Goal: Task Accomplishment & Management: Manage account settings

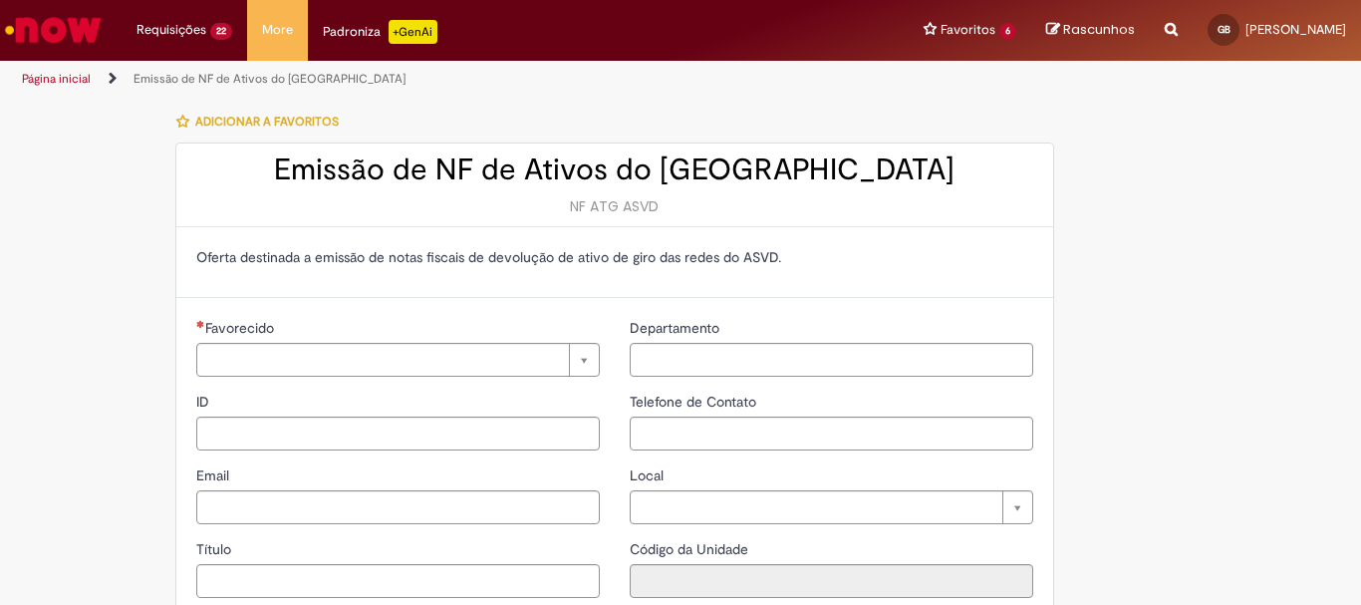
type input "**********"
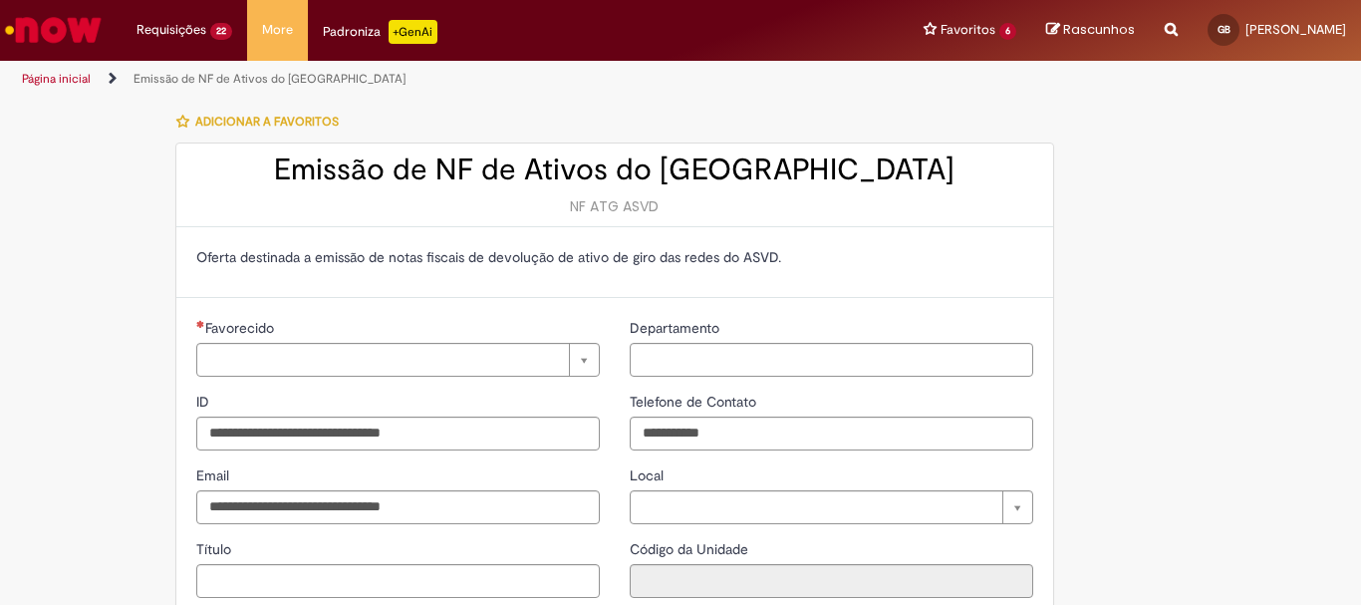
type input "**********"
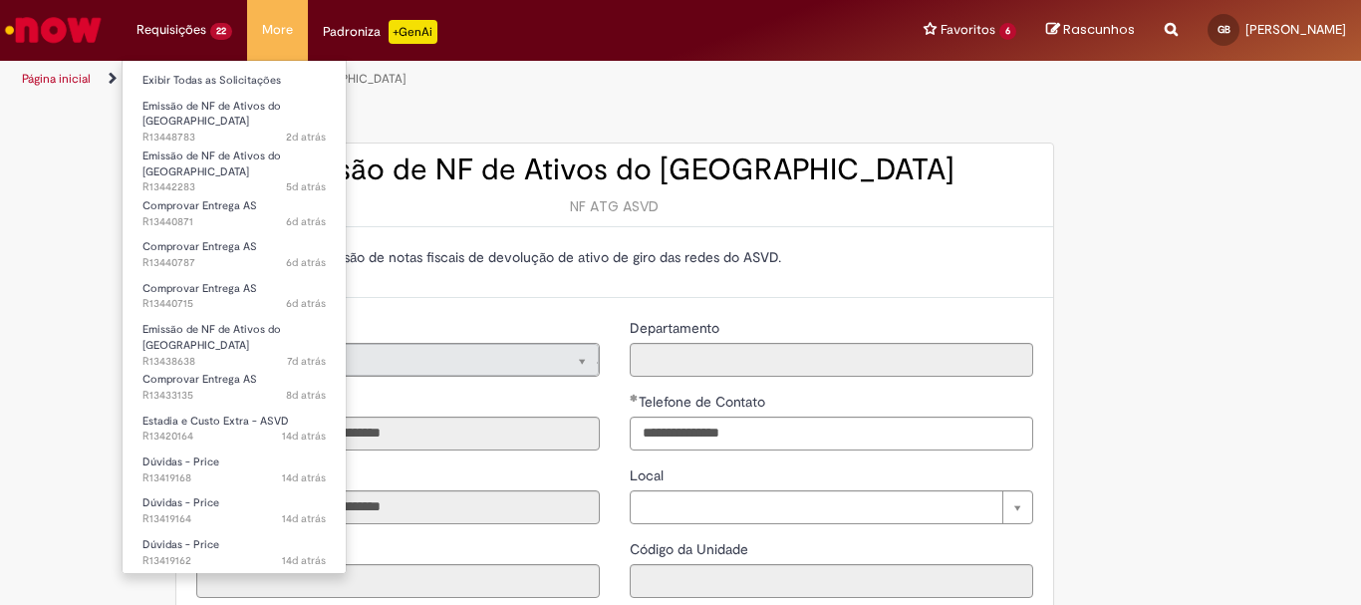
click at [161, 32] on li "Requisições 22 Exibir Todas as Solicitações Emissão de NF de Ativos do ASVD 2d …" at bounding box center [185, 30] width 126 height 60
click at [172, 72] on link "Exibir Todas as Solicitações" at bounding box center [234, 81] width 223 height 22
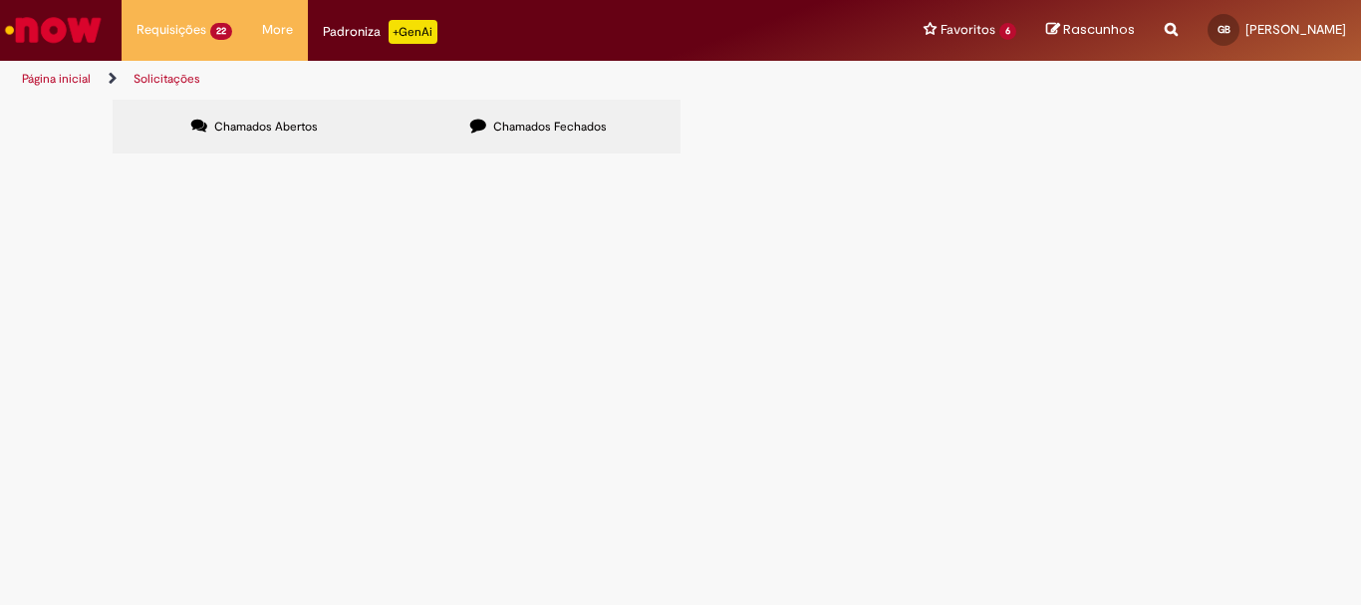
click at [574, 115] on label "Chamados Fechados" at bounding box center [539, 127] width 284 height 54
click at [264, 124] on span "Chamados Abertos" at bounding box center [266, 127] width 104 height 16
click at [486, 115] on label "Chamados Fechados" at bounding box center [539, 127] width 284 height 54
click at [293, 127] on span "Chamados Abertos" at bounding box center [266, 127] width 104 height 16
click at [516, 134] on span "Chamados Fechados" at bounding box center [550, 127] width 114 height 16
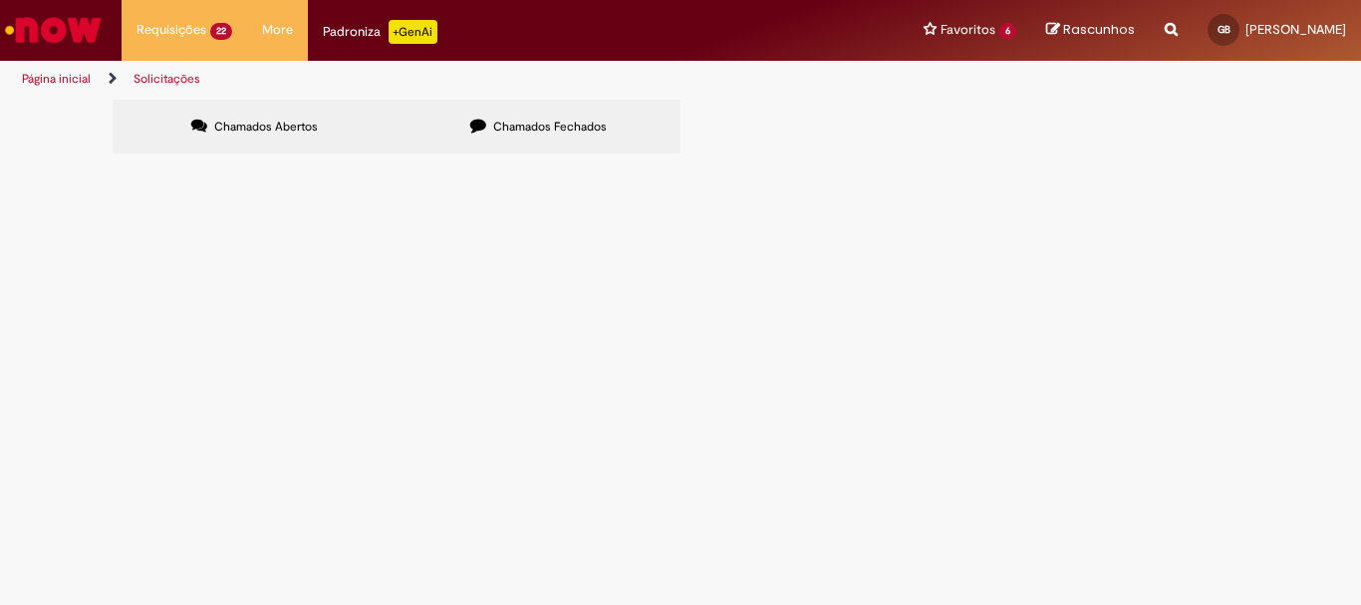
click at [0, 0] on span "DT 6101980927, devolver no CDR Ba, BR5D, CTE 1146" at bounding box center [0, 0] width 0 height 0
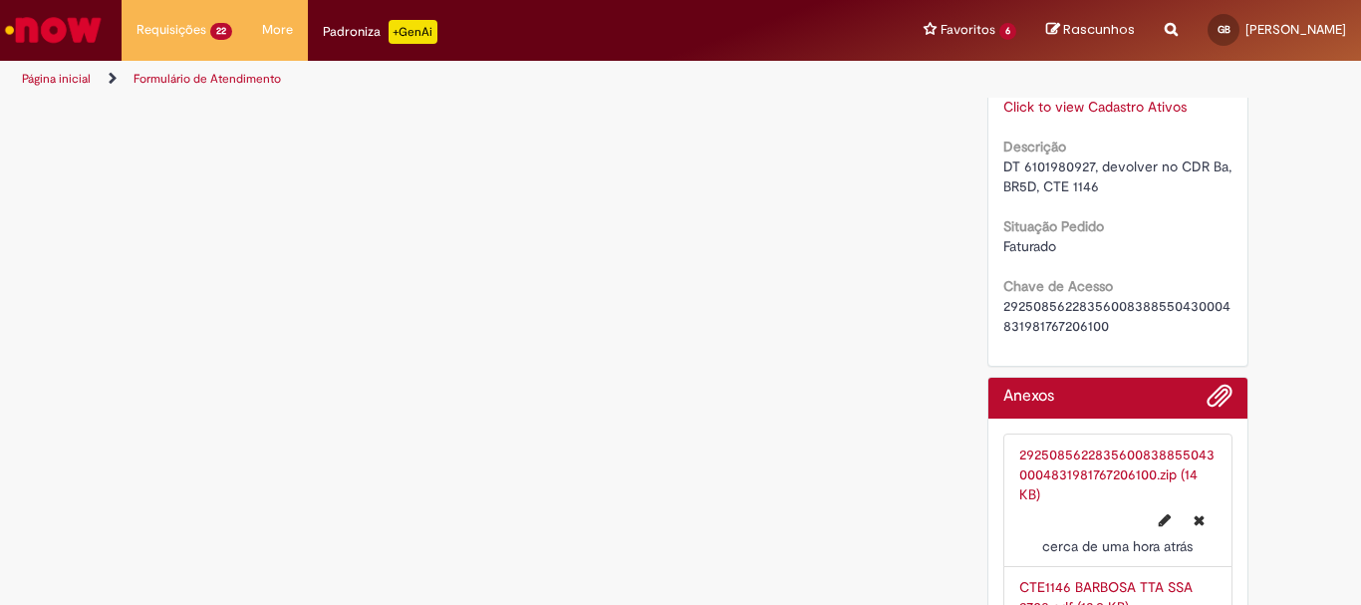
scroll to position [1650, 0]
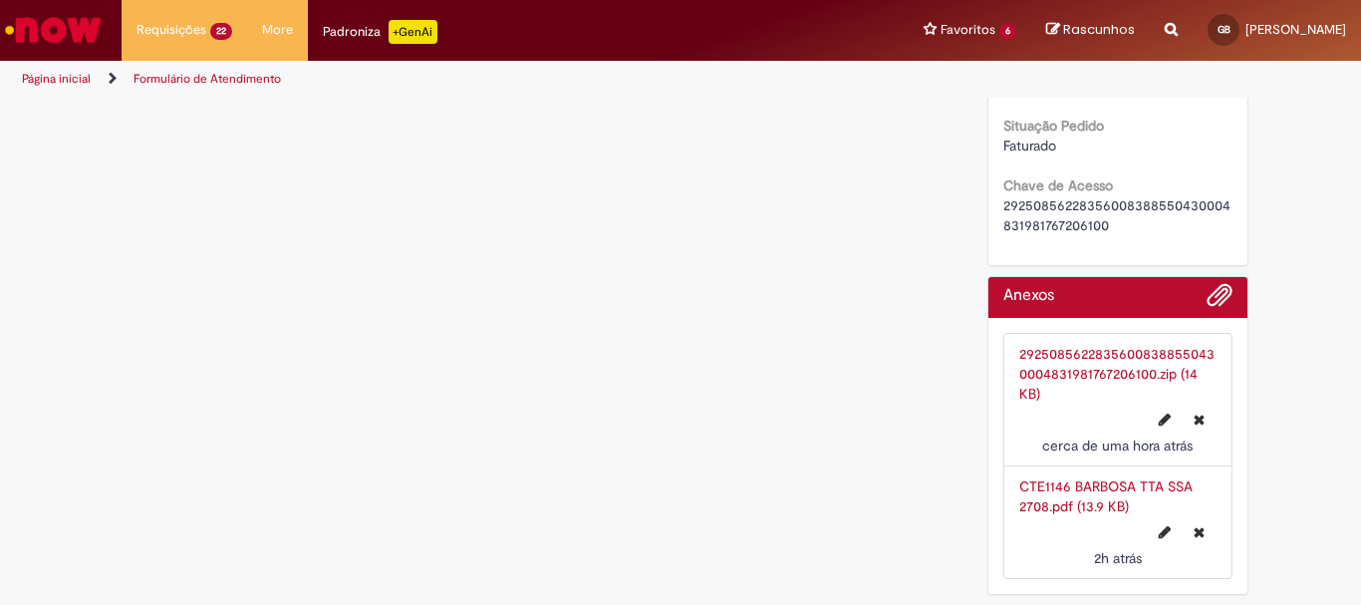
click at [1095, 375] on link "29250856228356008388550430004831981767206100.zip (14 KB)" at bounding box center [1117, 374] width 195 height 58
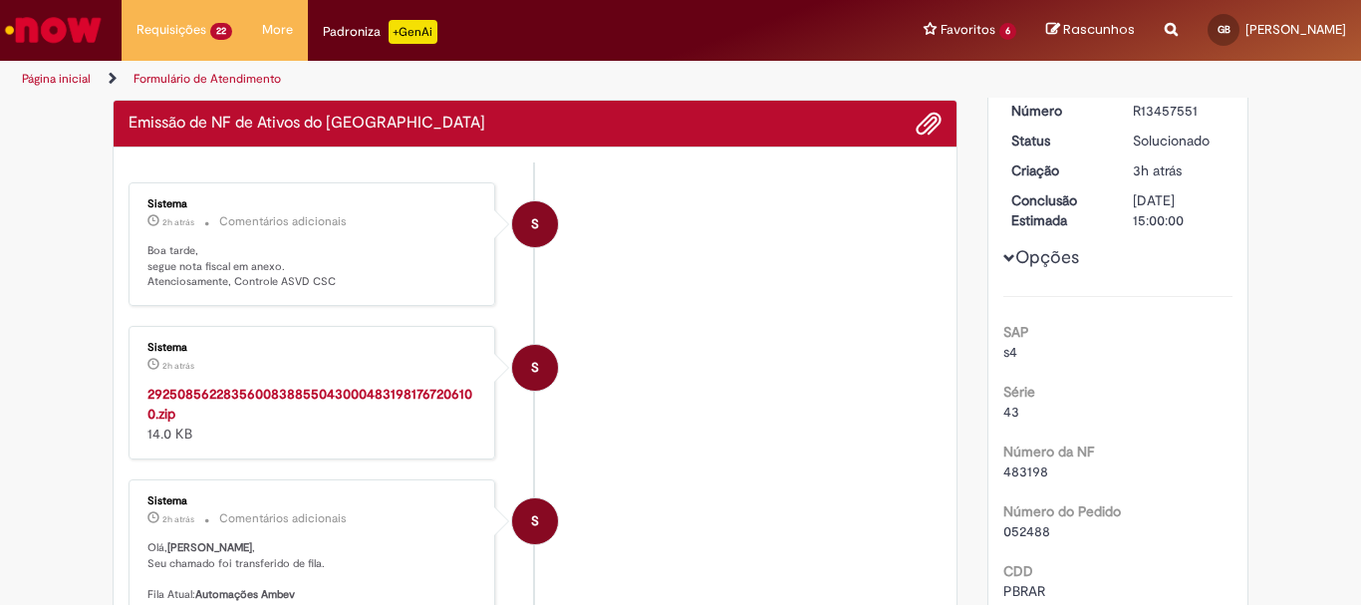
scroll to position [0, 0]
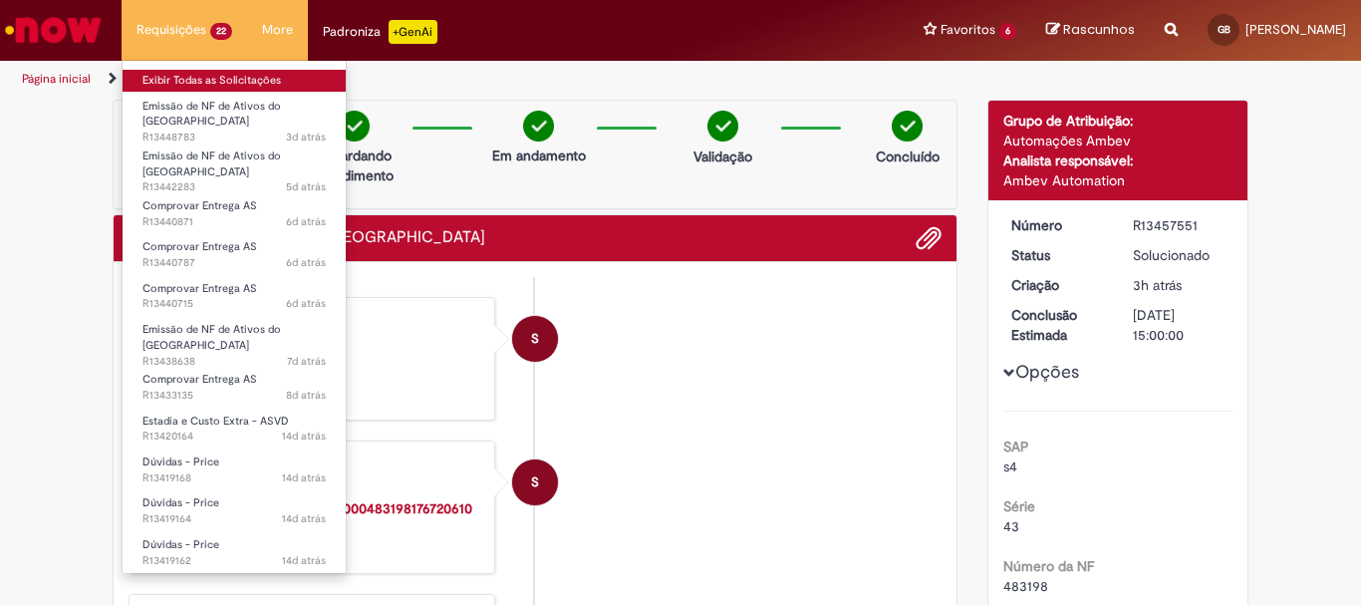
click at [195, 79] on link "Exibir Todas as Solicitações" at bounding box center [234, 81] width 223 height 22
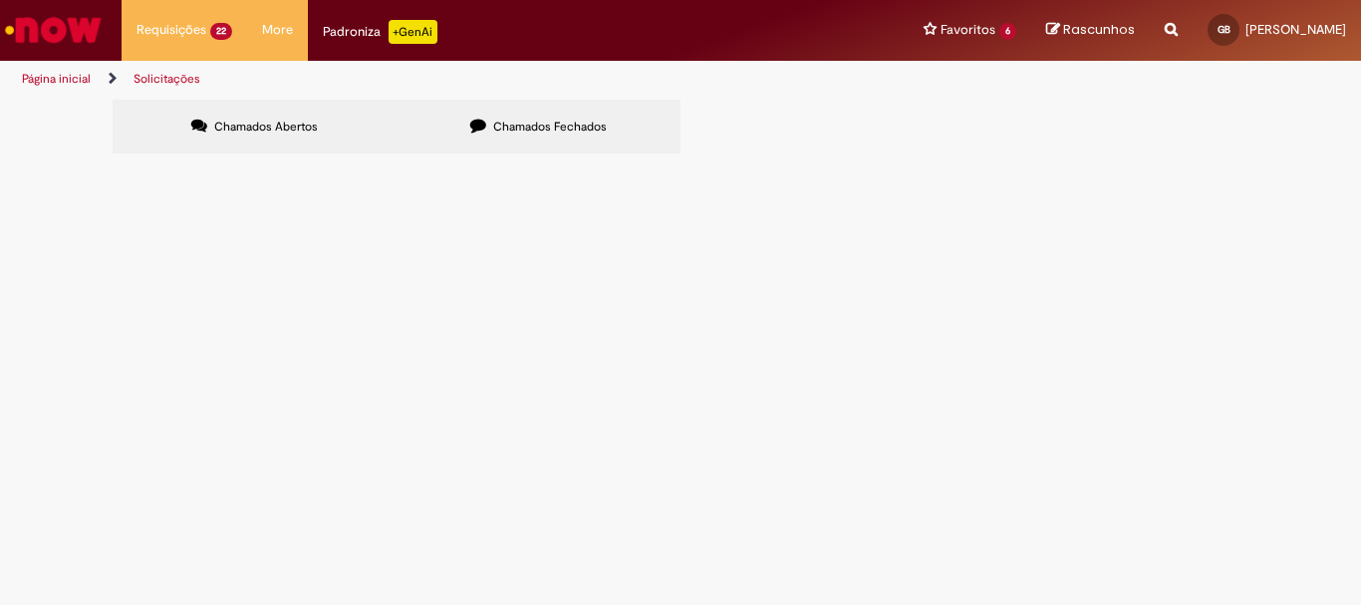
click at [502, 121] on span "Chamados Fechados" at bounding box center [550, 127] width 114 height 16
click at [0, 0] on span "DT 6101980927, devolver no CDR Ba, BR5D, CTE 1146" at bounding box center [0, 0] width 0 height 0
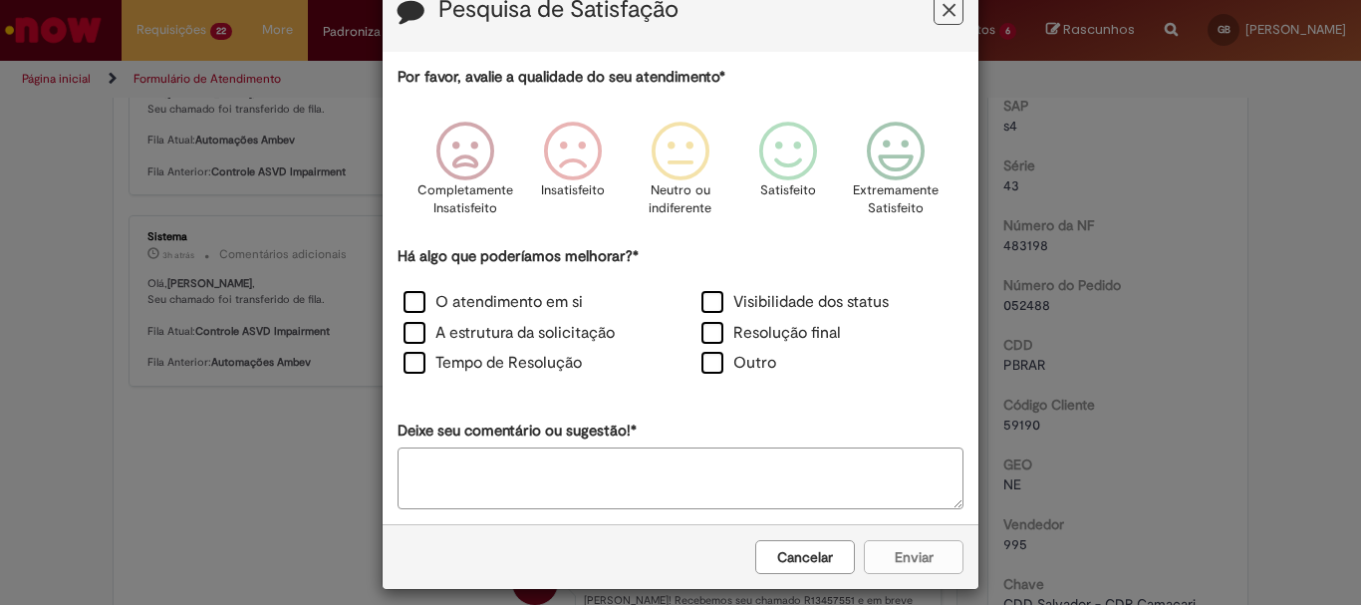
scroll to position [75, 0]
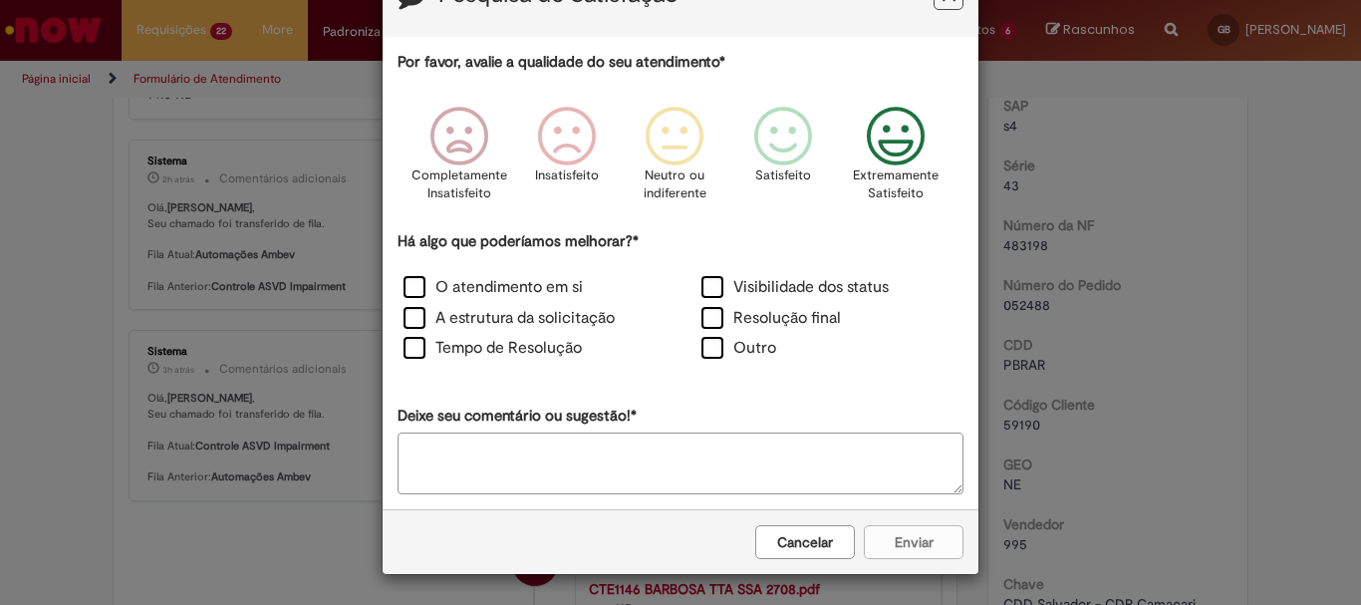
click at [868, 140] on icon "Feedback" at bounding box center [896, 137] width 75 height 60
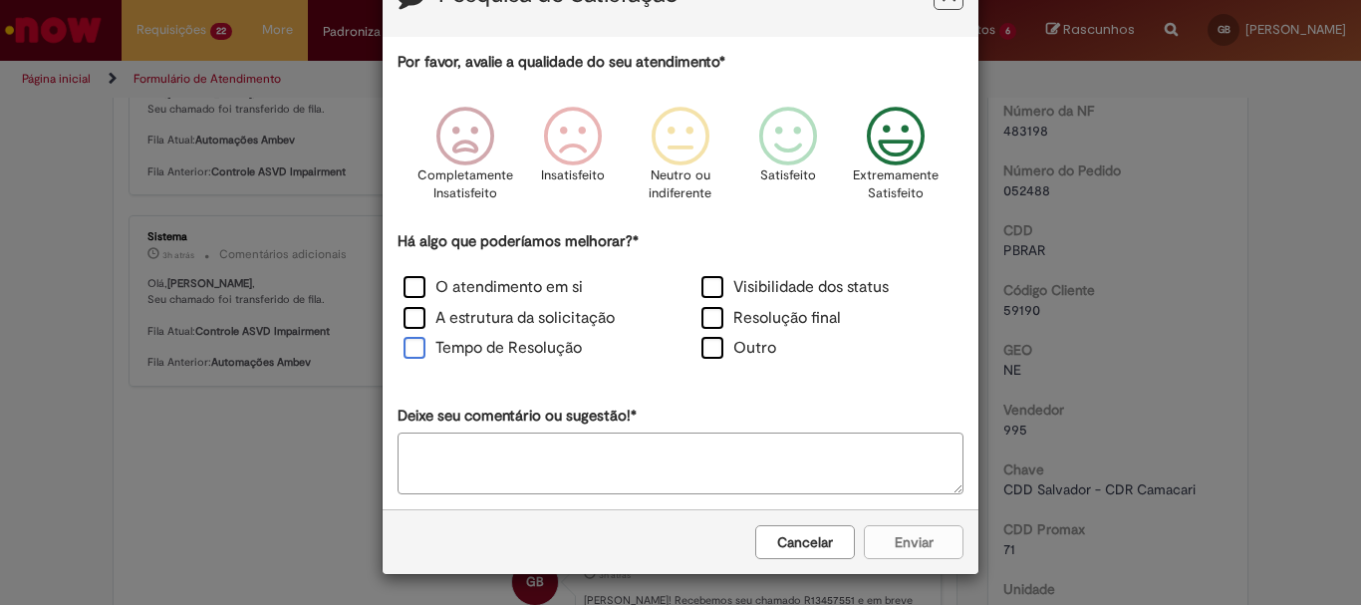
scroll to position [73, 0]
click at [432, 348] on label "Tempo de Resolução" at bounding box center [493, 348] width 178 height 23
click at [925, 555] on button "Enviar" at bounding box center [914, 542] width 100 height 34
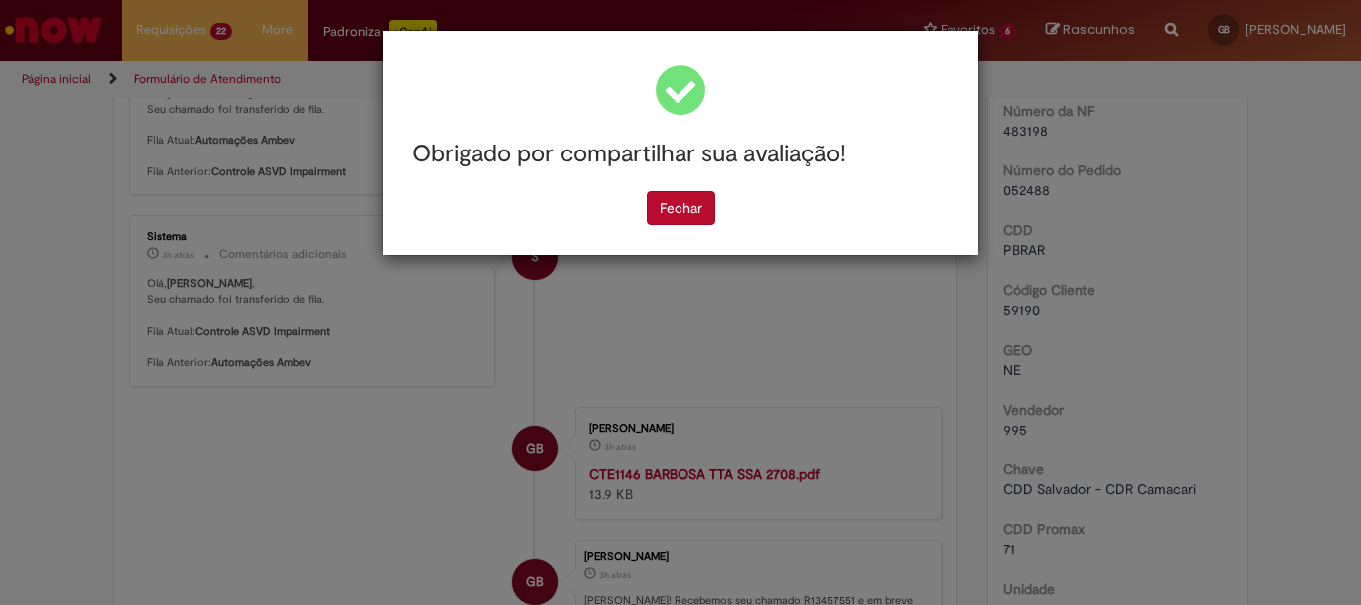
scroll to position [0, 0]
click at [1231, 429] on div "Obrigado por compartilhar sua avaliação! Fechar" at bounding box center [680, 302] width 1361 height 605
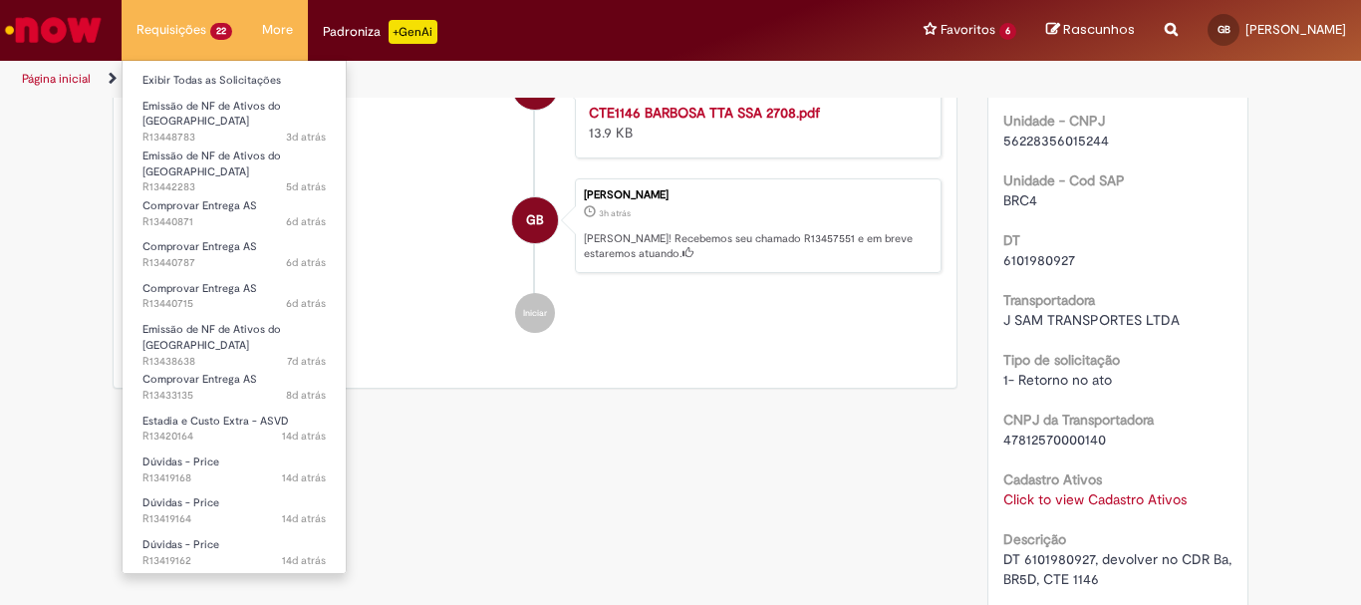
scroll to position [1039, 0]
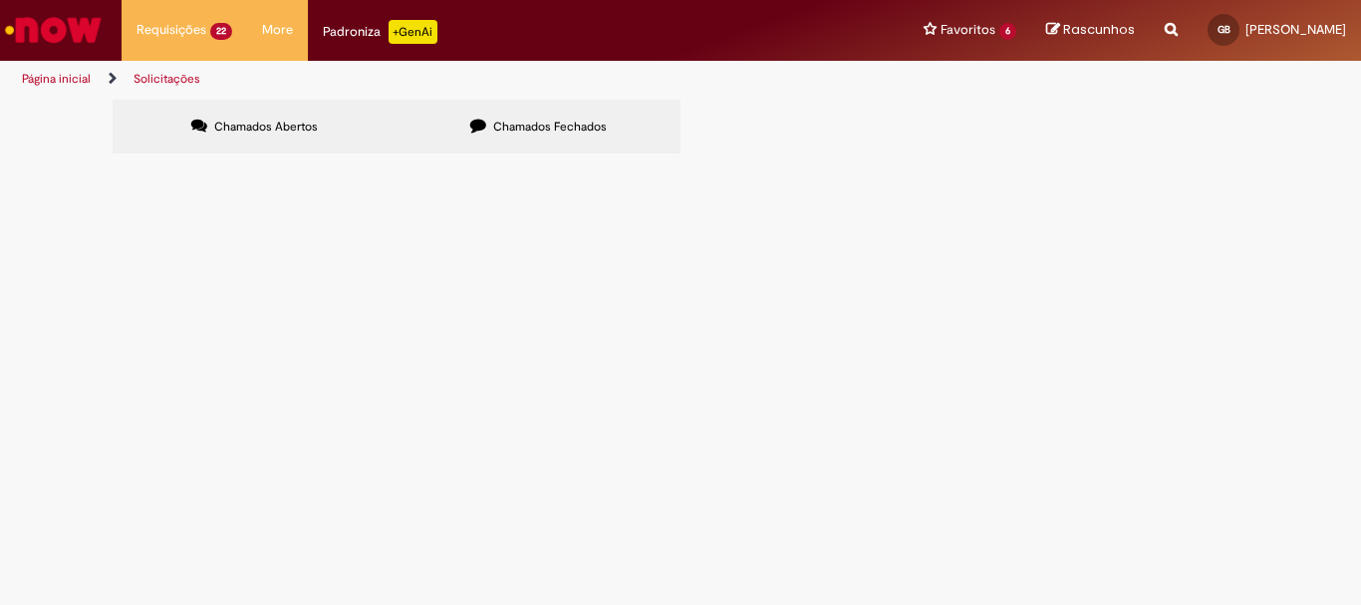
click at [542, 129] on span "Chamados Fechados" at bounding box center [550, 127] width 114 height 16
click at [0, 0] on span "DT 6101980838, devolver no CDR Ba, BR5D, CTE 1142" at bounding box center [0, 0] width 0 height 0
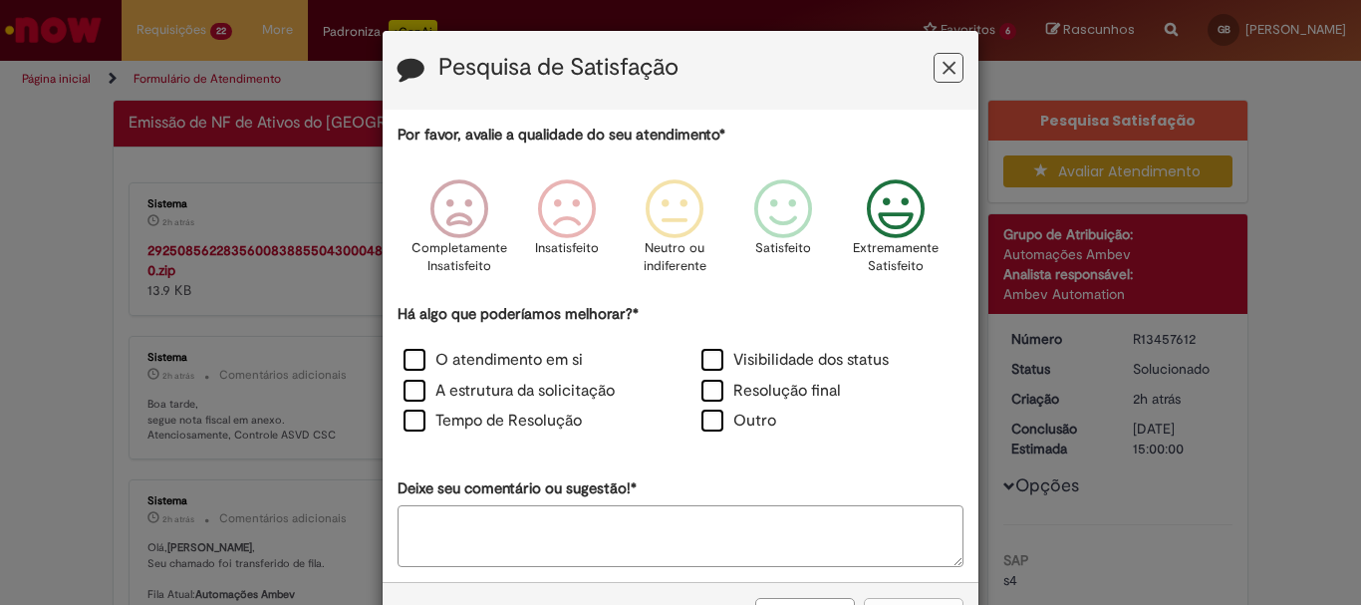
click at [908, 231] on icon "Feedback" at bounding box center [896, 209] width 75 height 60
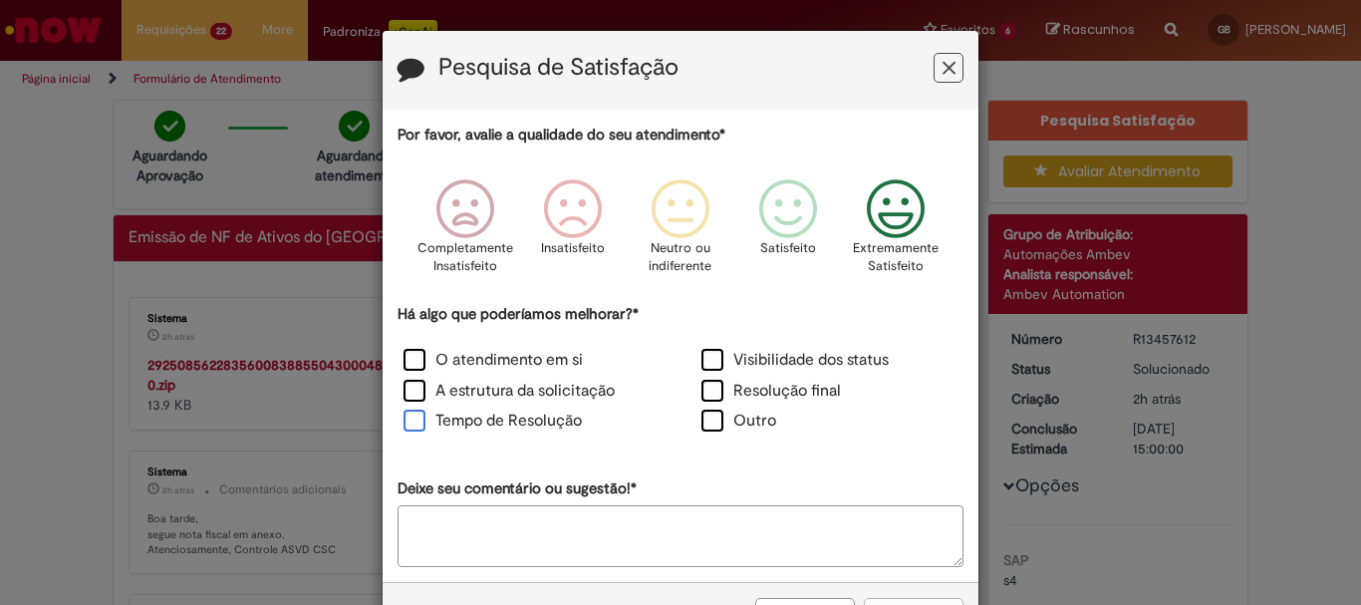
click at [502, 417] on label "Tempo de Resolução" at bounding box center [493, 421] width 178 height 23
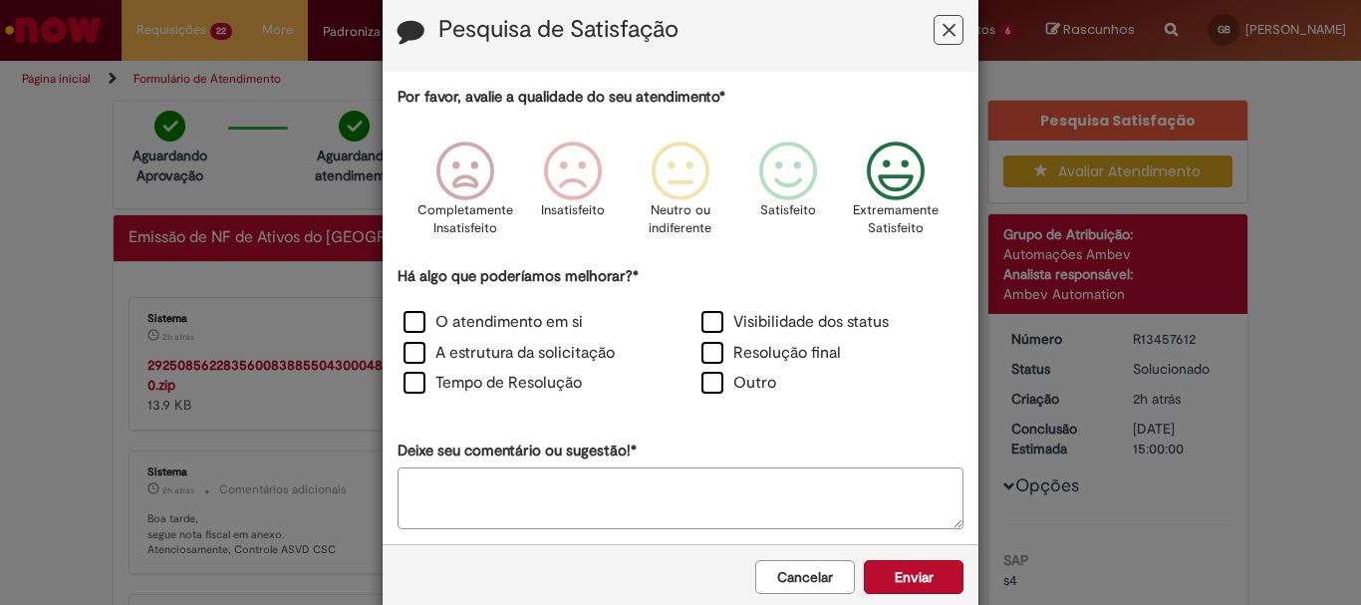
scroll to position [73, 0]
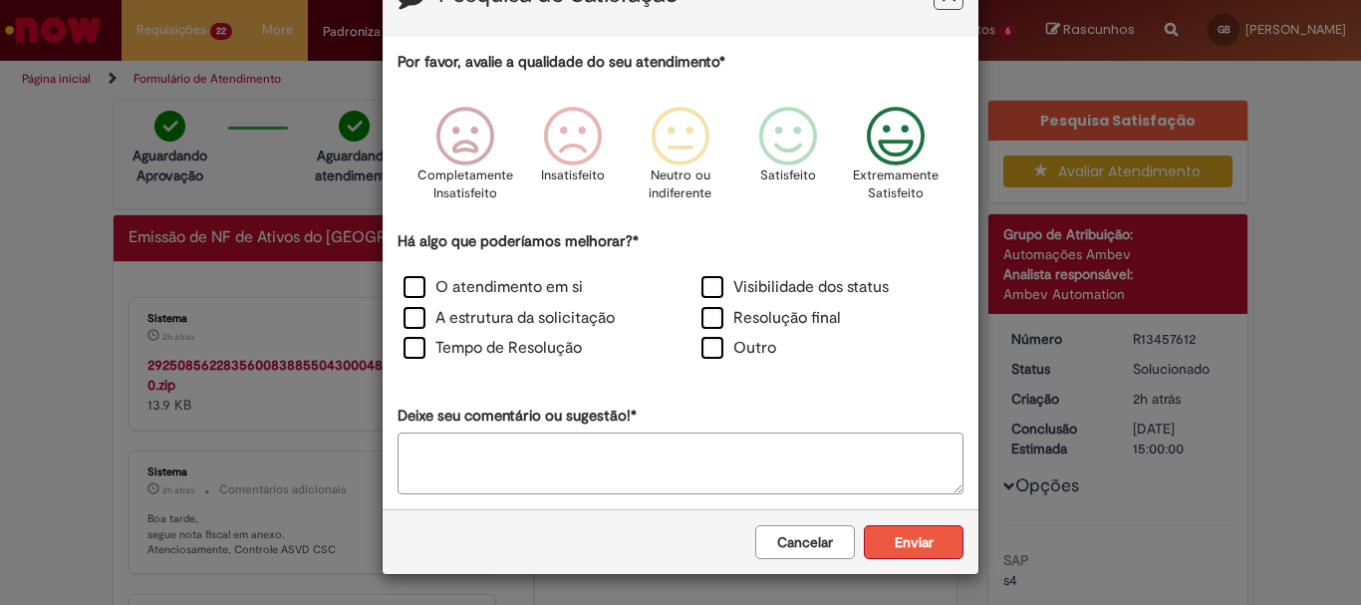
click at [918, 530] on button "Enviar" at bounding box center [914, 542] width 100 height 34
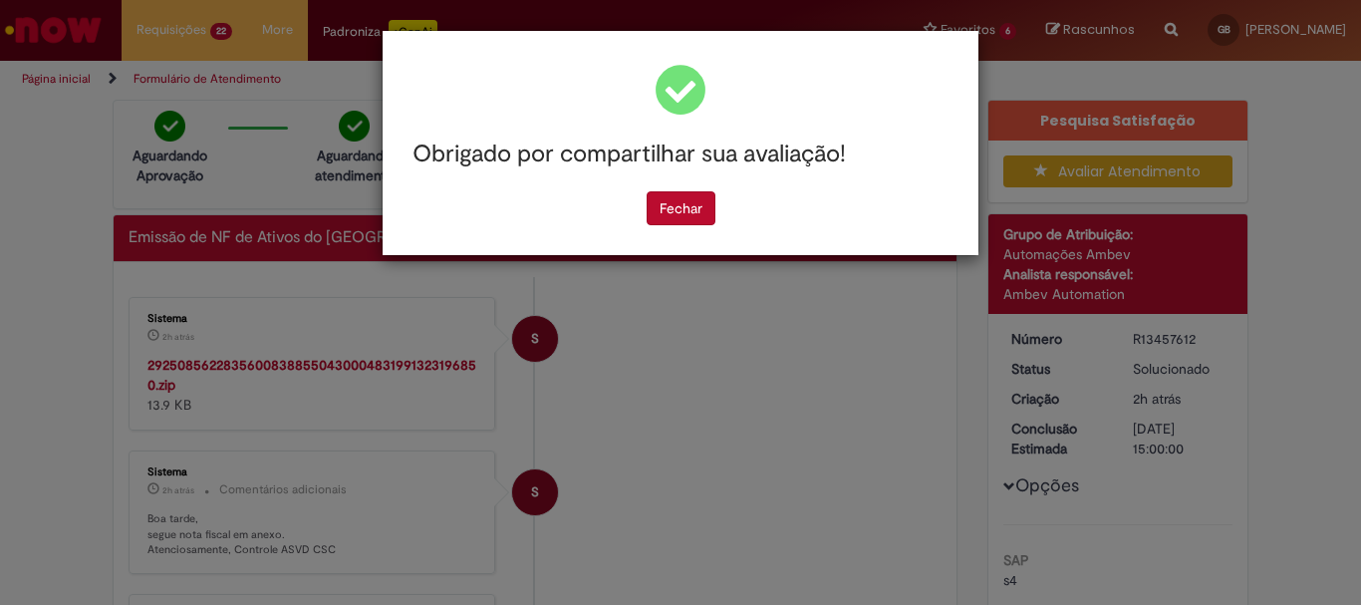
scroll to position [0, 0]
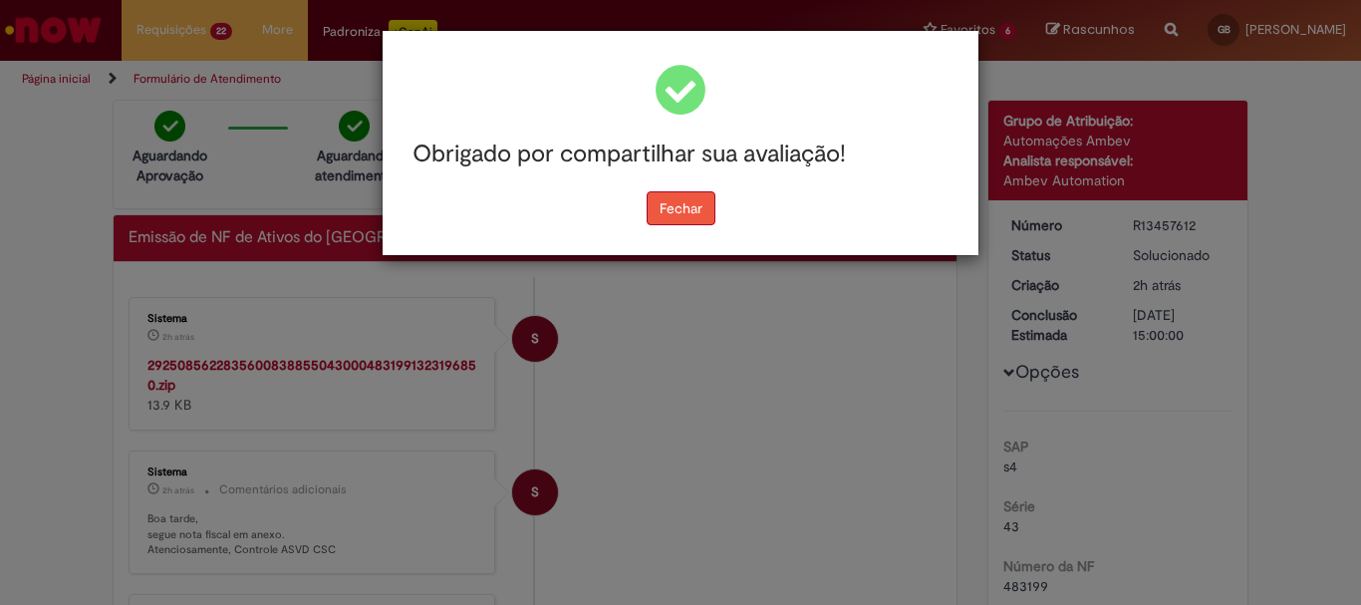
click at [697, 214] on button "Fechar" at bounding box center [681, 208] width 69 height 34
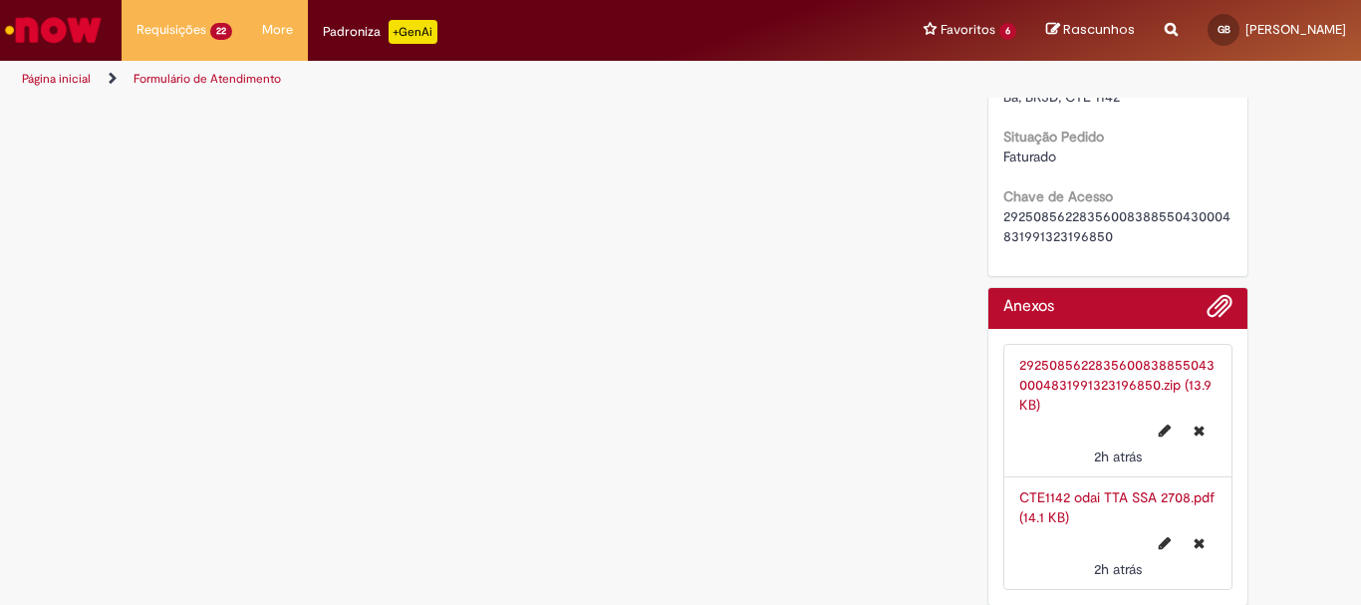
scroll to position [1537, 0]
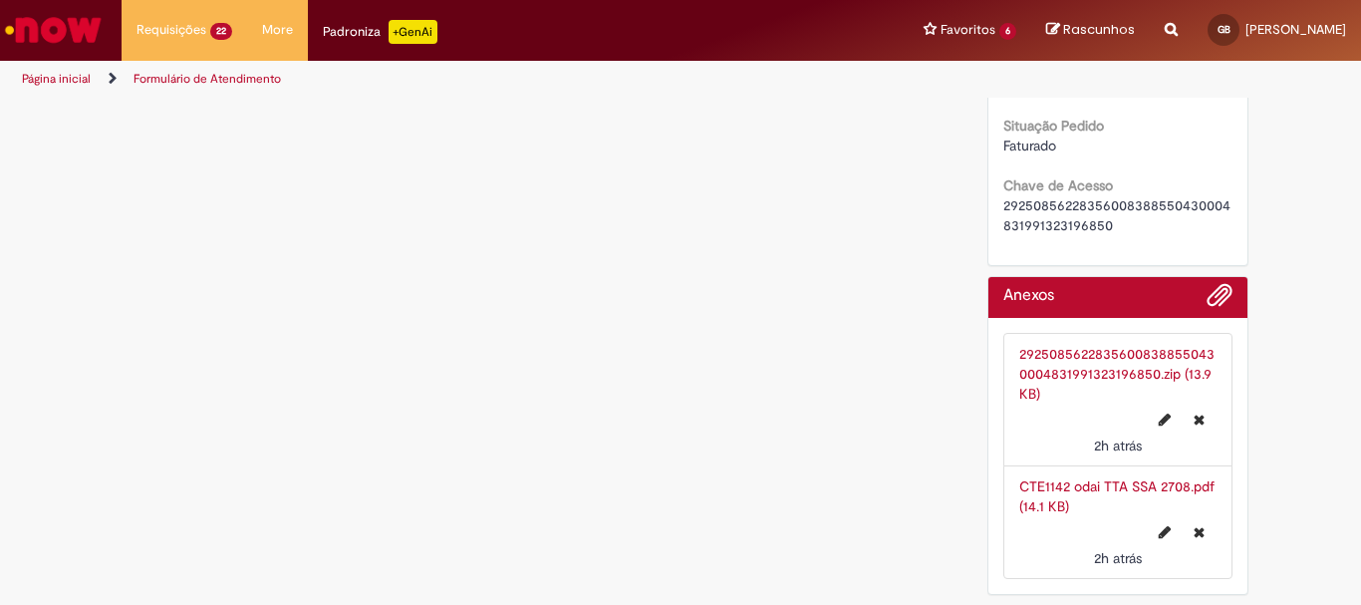
click at [1073, 360] on link "29250856228356008388550430004831991323196850.zip (13.9 KB)" at bounding box center [1117, 374] width 195 height 58
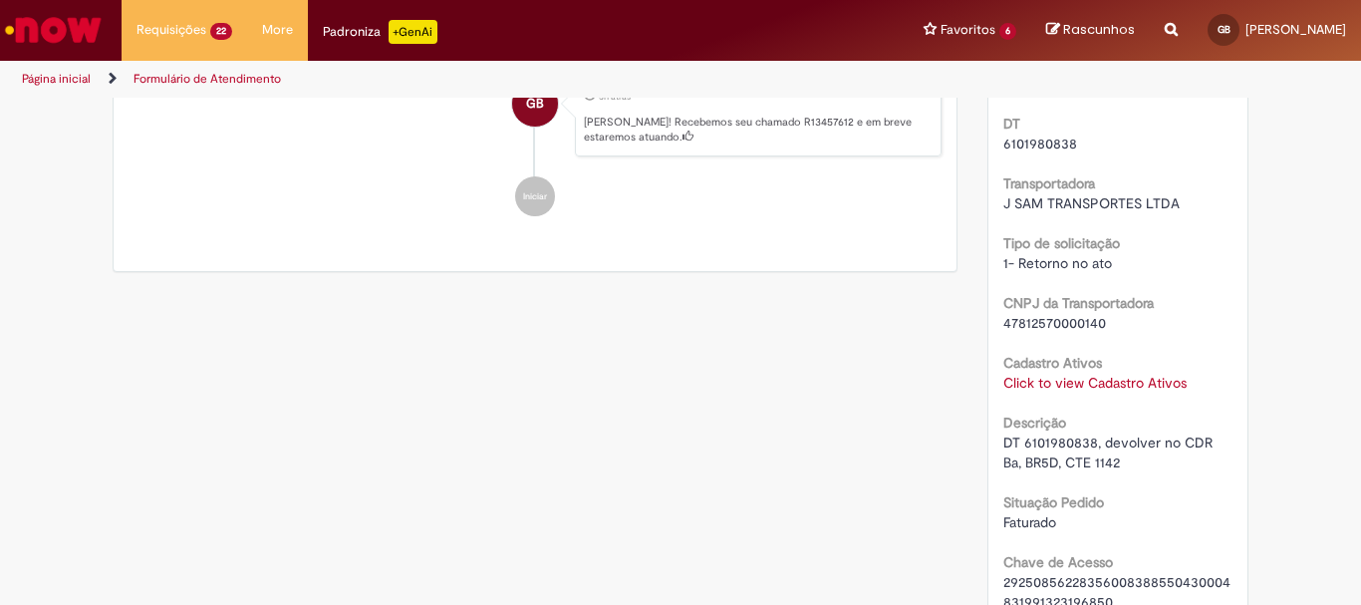
scroll to position [1138, 0]
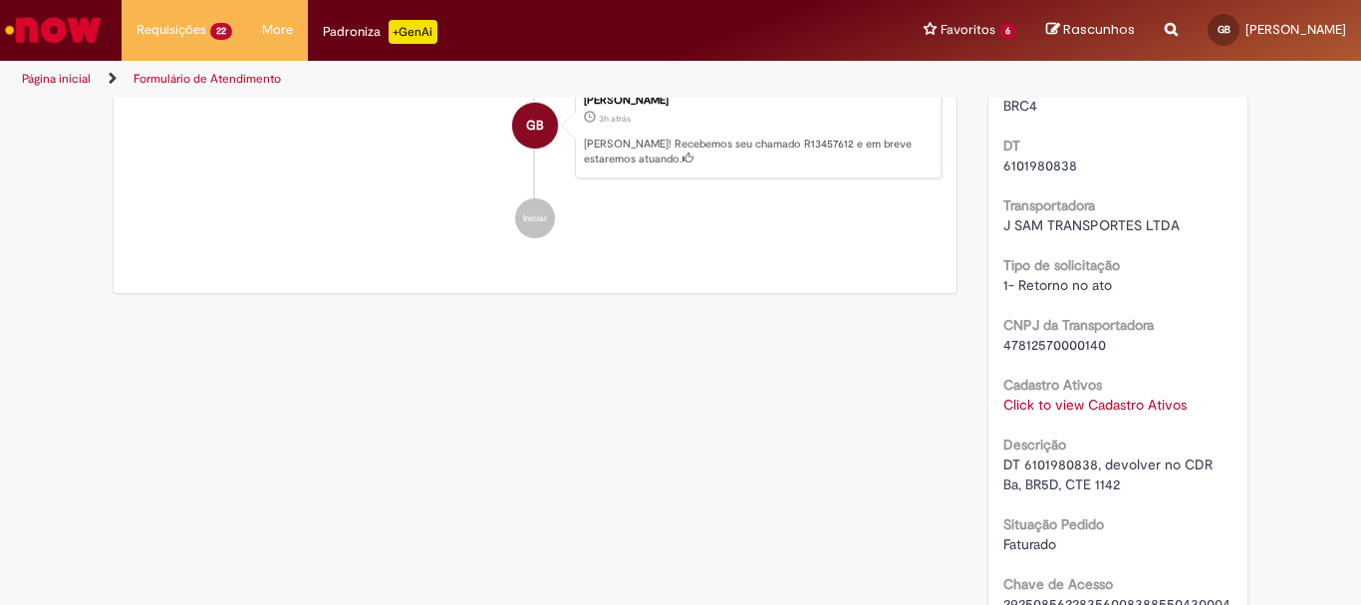
click at [61, 80] on link "Página inicial" at bounding box center [56, 79] width 69 height 16
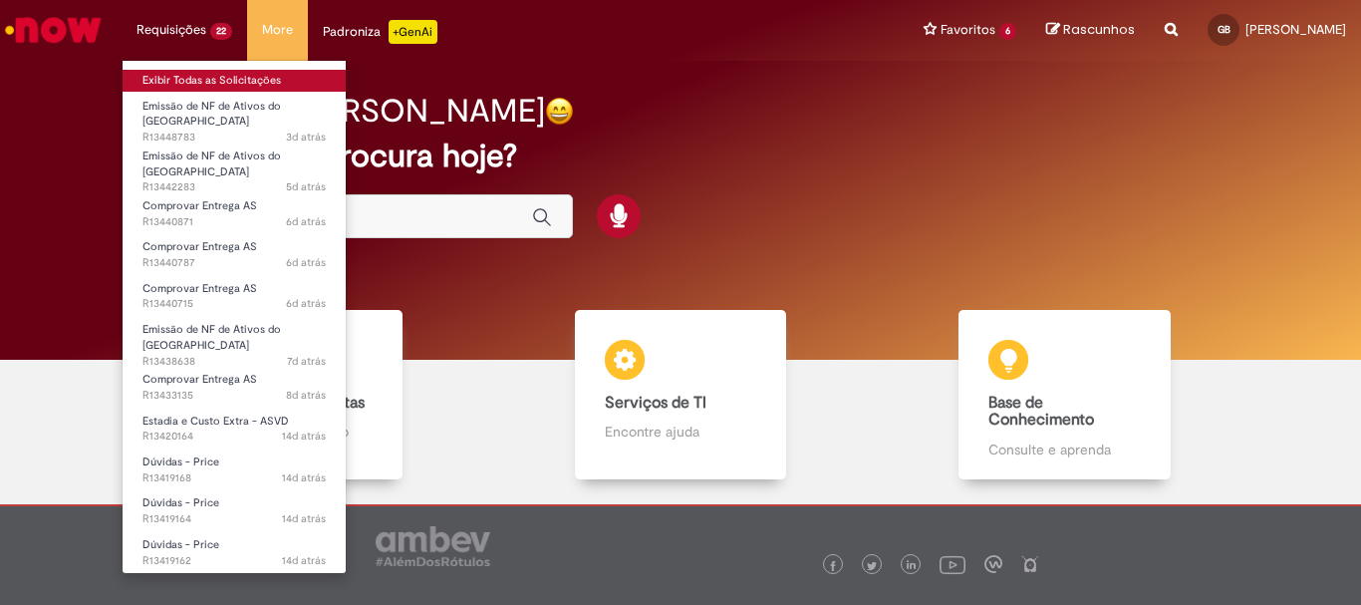
click at [175, 80] on link "Exibir Todas as Solicitações" at bounding box center [234, 81] width 223 height 22
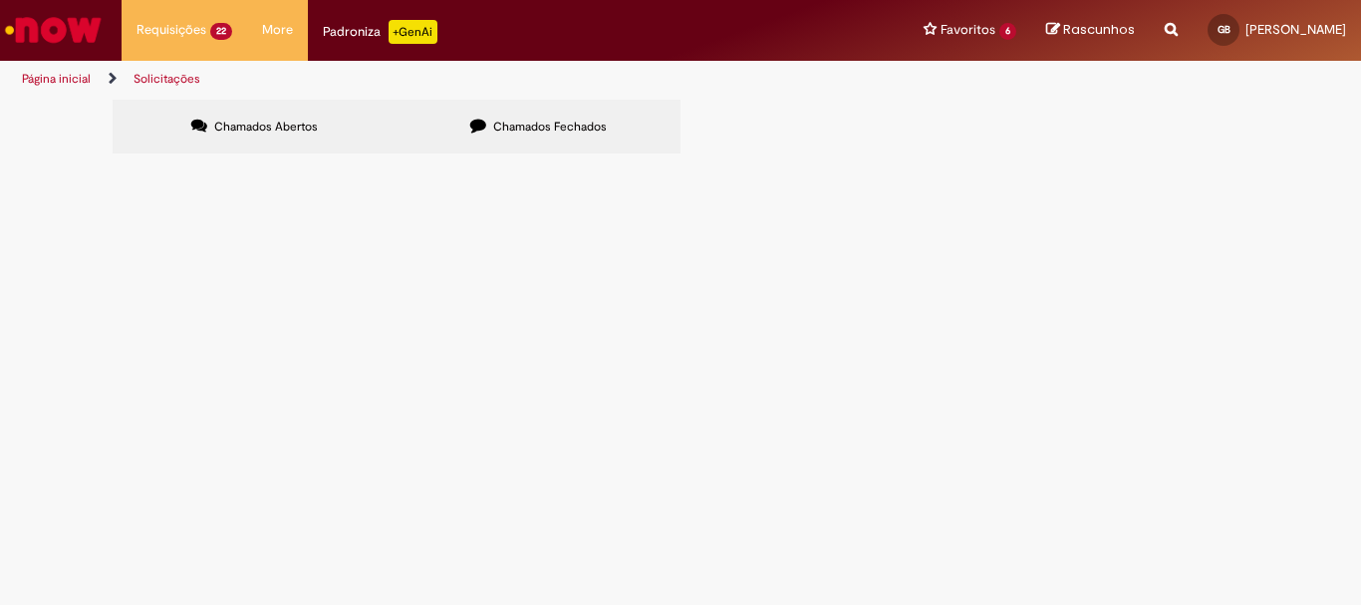
scroll to position [299, 0]
click at [0, 0] on span "DT 6101855019 teve alteração de DT e não foi possível lançar as NF manualmente …" at bounding box center [0, 0] width 0 height 0
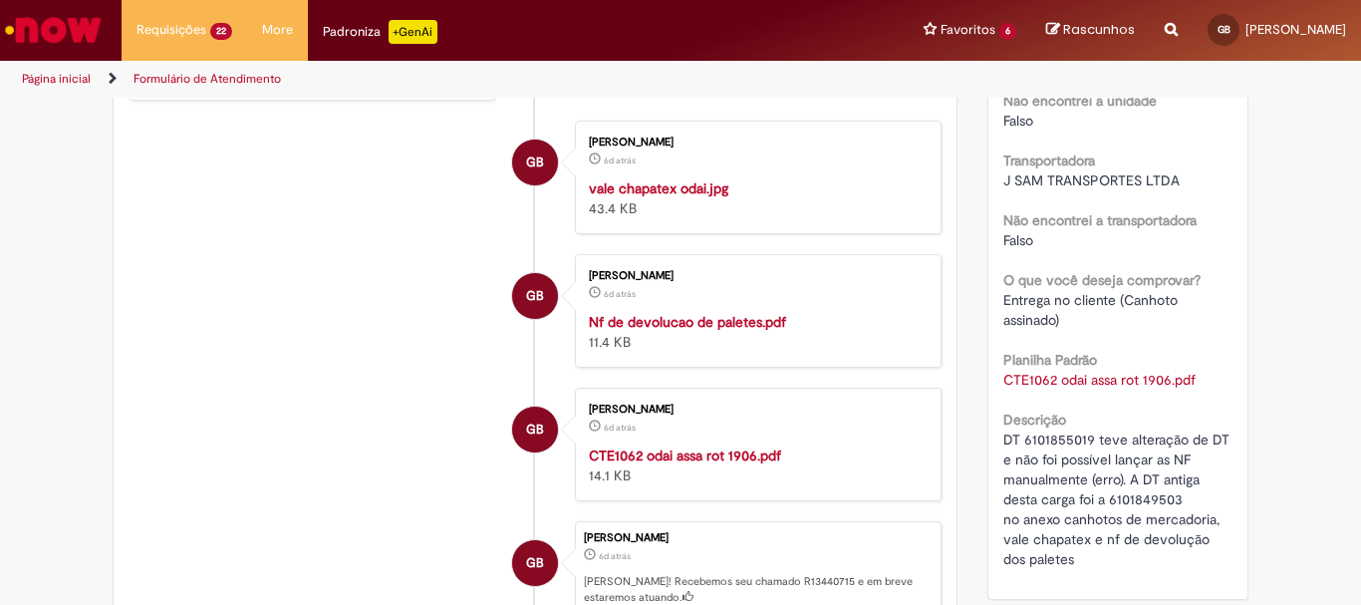
scroll to position [499, 0]
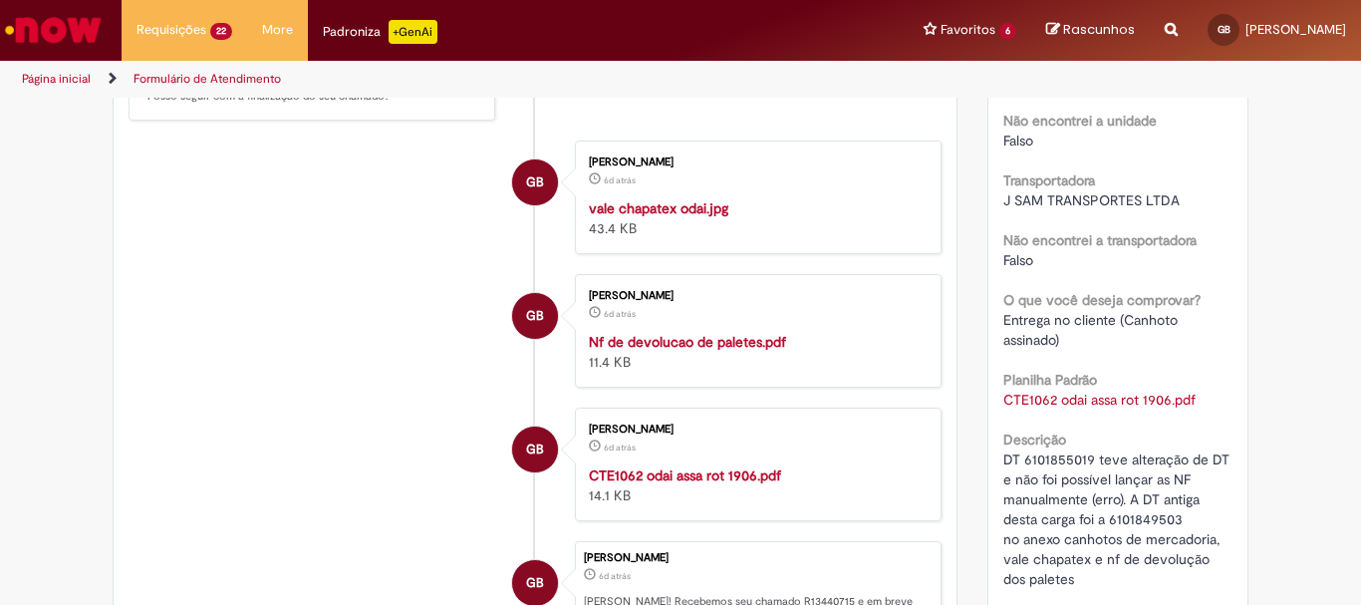
click at [774, 198] on img "Histórico de tíquete" at bounding box center [755, 198] width 332 height 0
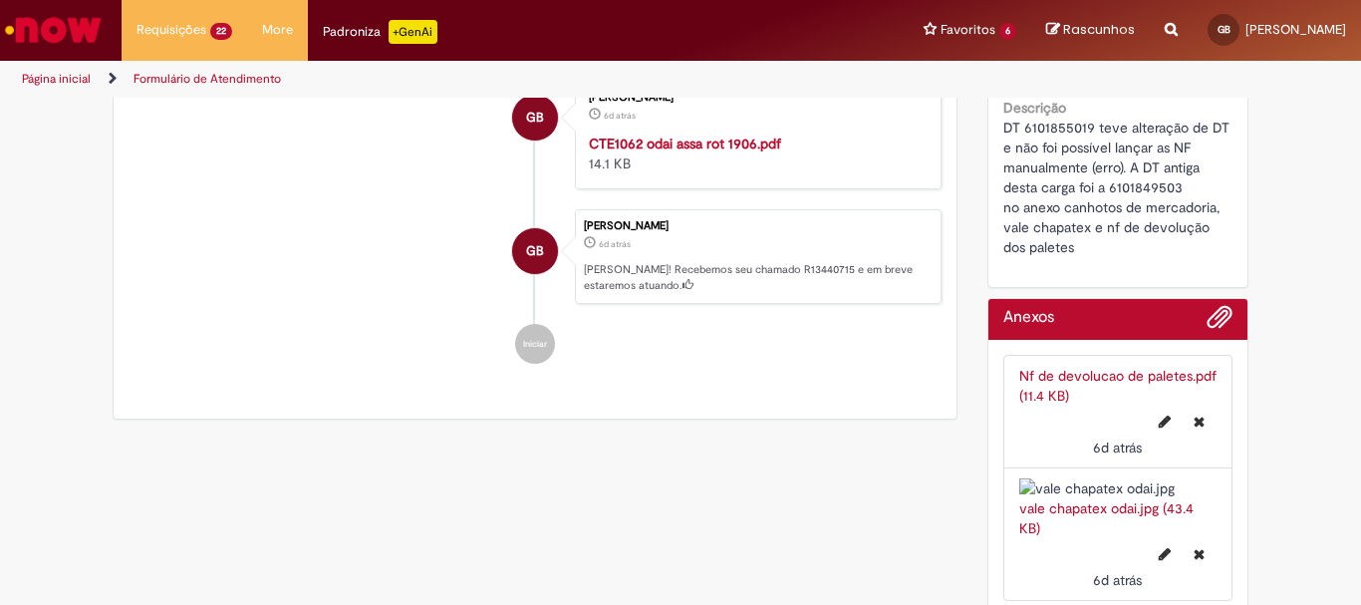
scroll to position [798, 0]
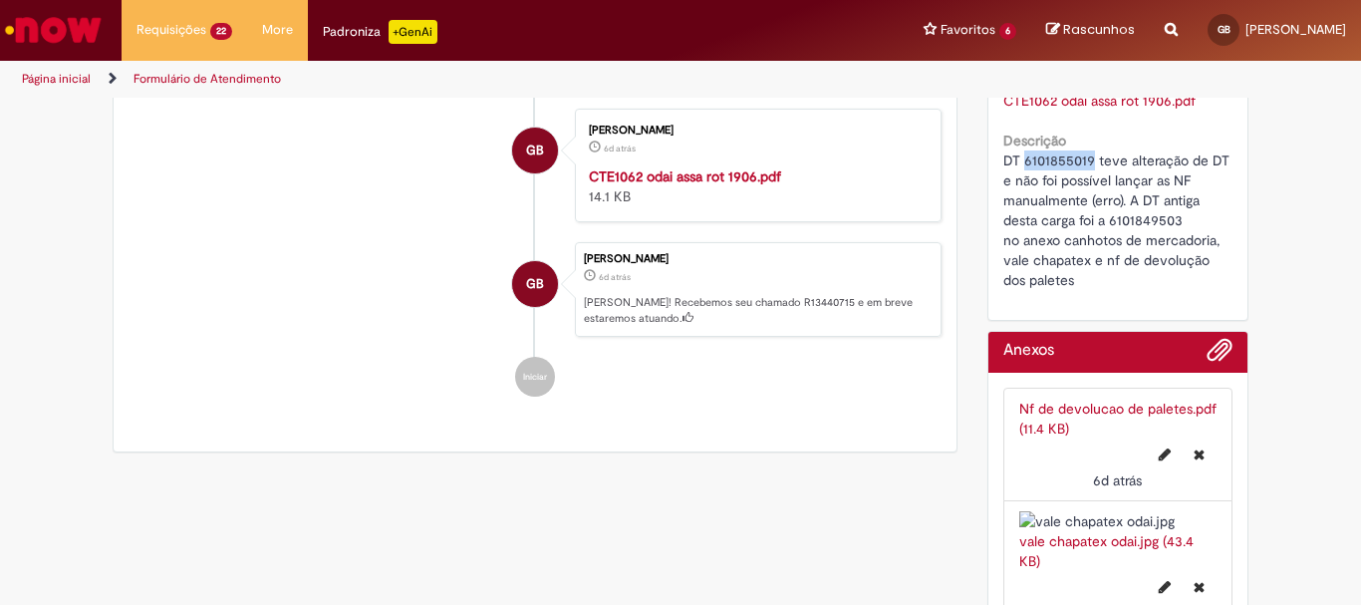
drag, startPoint x: 1015, startPoint y: 176, endPoint x: 1083, endPoint y: 177, distance: 68.8
click at [1083, 177] on span "DT 6101855019 teve alteração de DT e não foi possível lançar as NF manualmente …" at bounding box center [1119, 220] width 230 height 138
copy span "6101855019"
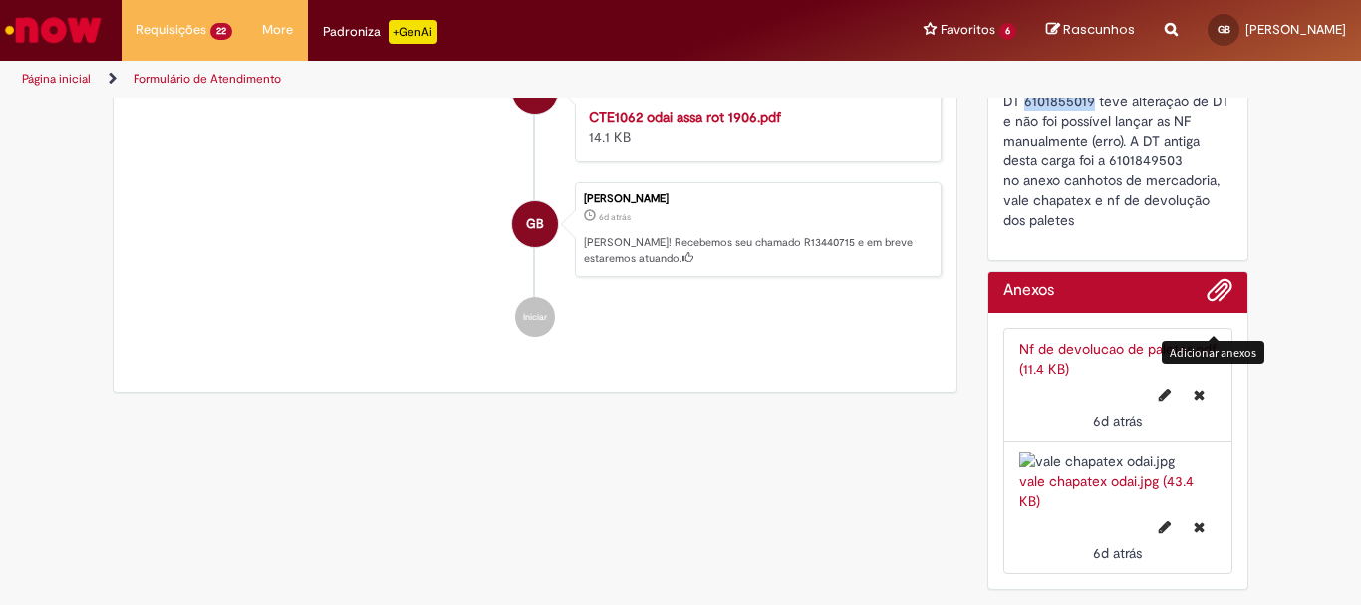
click at [1213, 279] on span "Adicionar anexos" at bounding box center [1220, 291] width 24 height 24
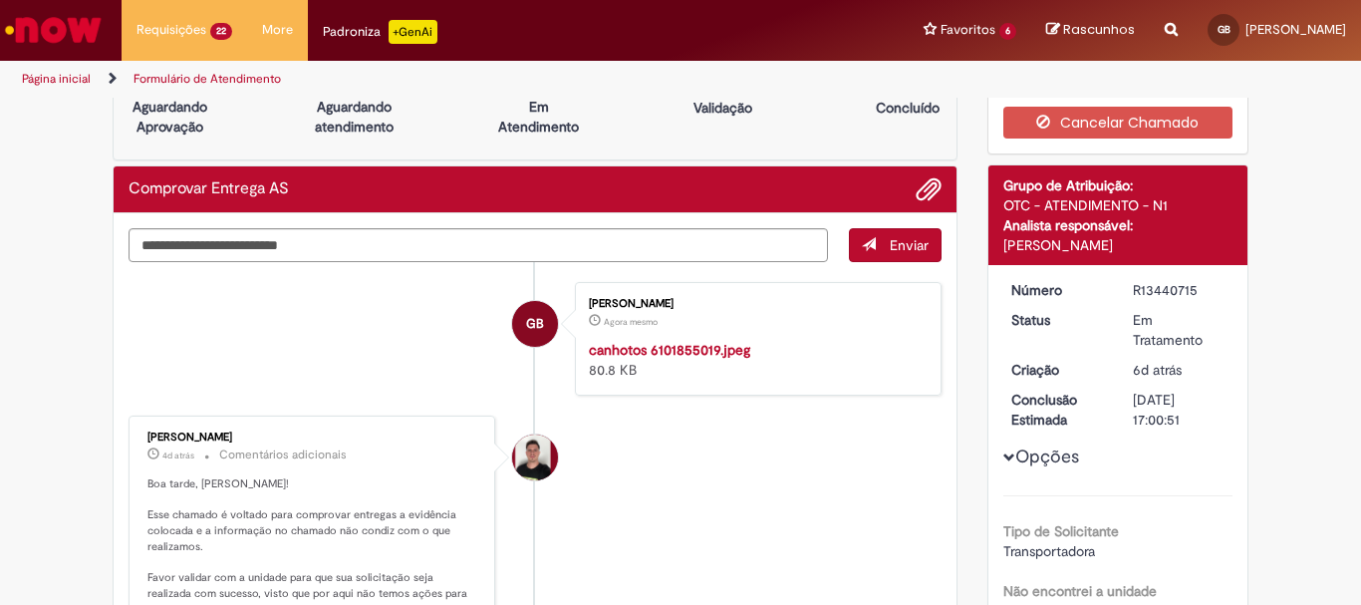
scroll to position [0, 0]
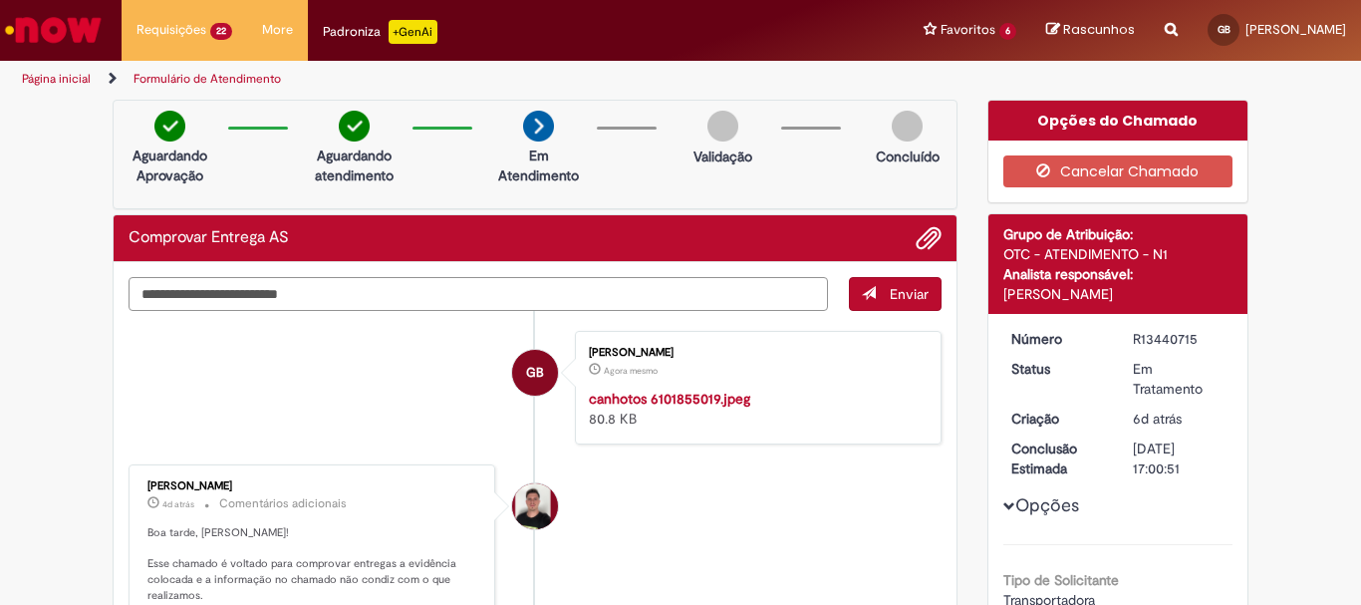
click at [340, 289] on textarea "Digite sua mensagem aqui..." at bounding box center [479, 294] width 700 height 34
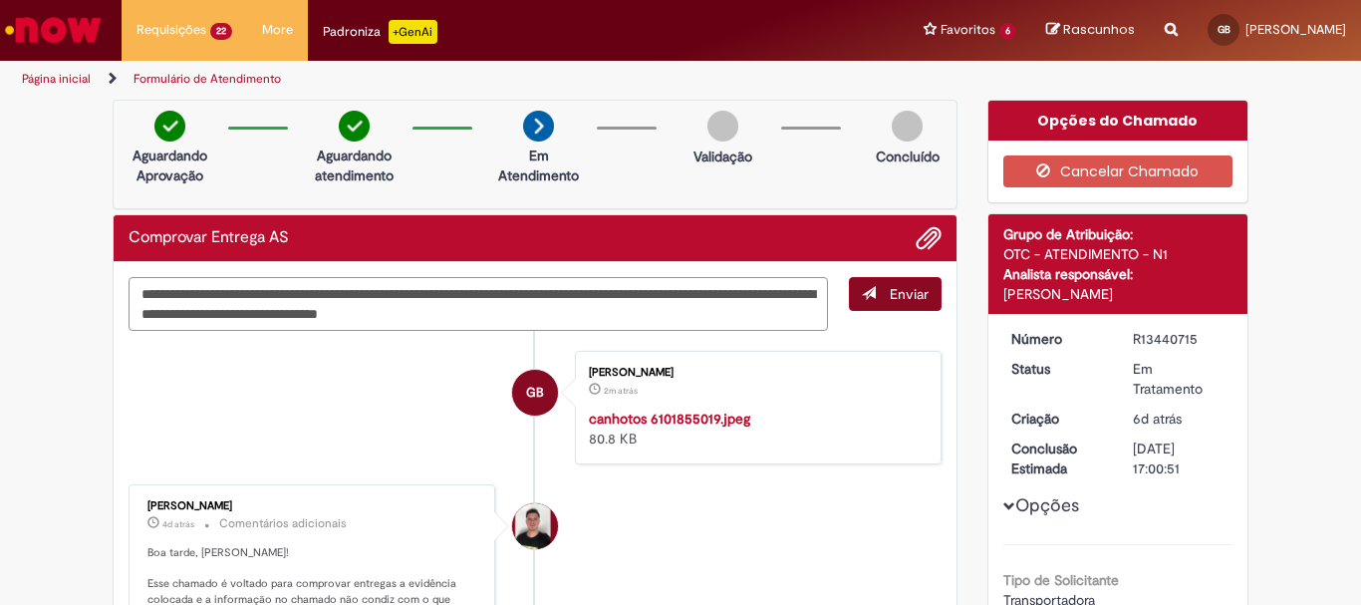
type textarea "**********"
drag, startPoint x: 876, startPoint y: 303, endPoint x: 675, endPoint y: 329, distance: 203.0
click at [676, 329] on div "**********" at bounding box center [535, 304] width 813 height 54
drag, startPoint x: 608, startPoint y: 323, endPoint x: 0, endPoint y: 274, distance: 609.9
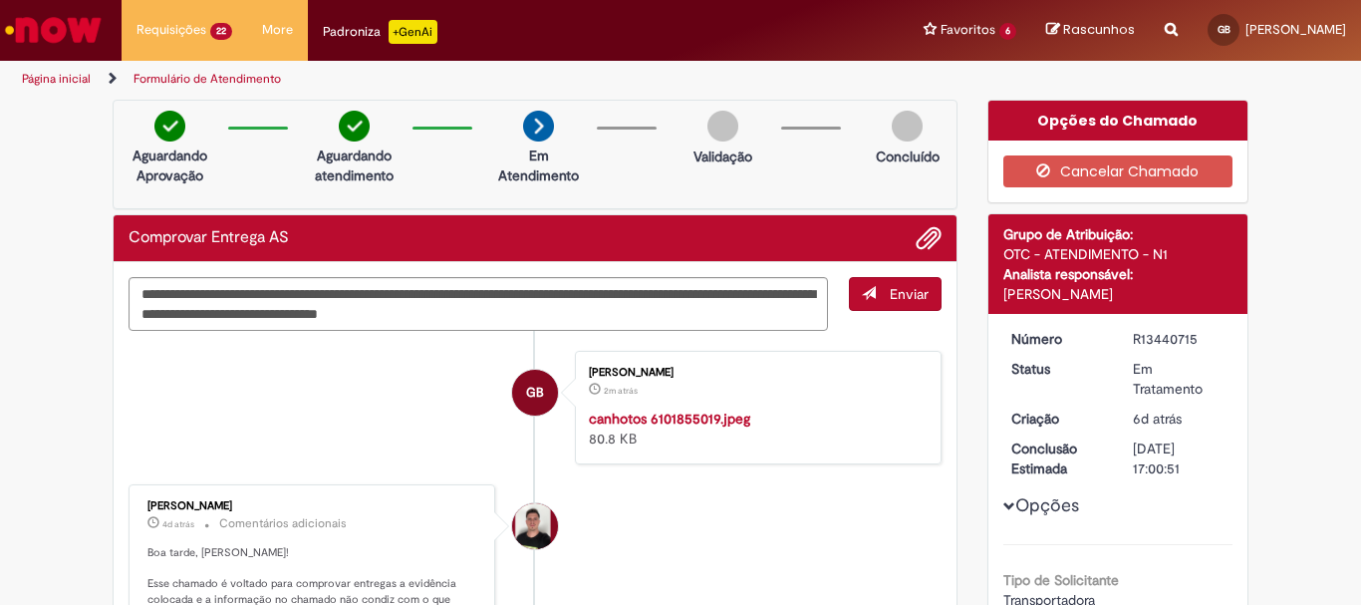
click at [867, 300] on span "submit" at bounding box center [869, 293] width 14 height 14
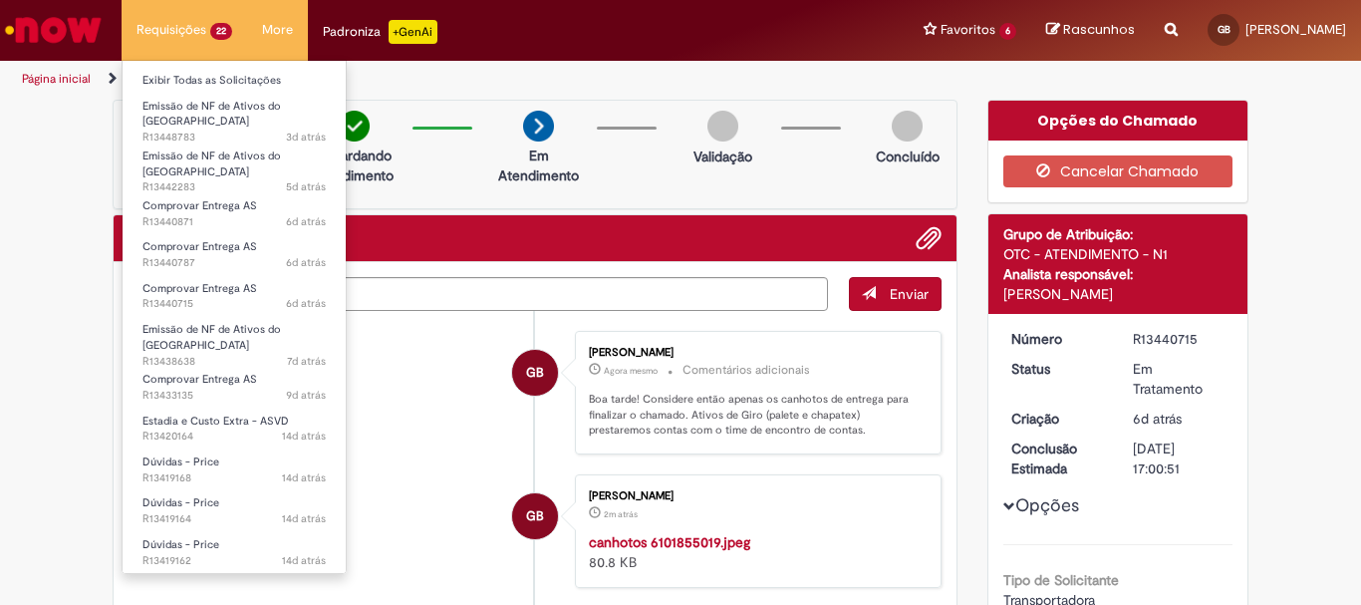
click at [175, 27] on li "Requisições 22 Exibir Todas as Solicitações Emissão de NF de Ativos do ASVD 3d …" at bounding box center [185, 30] width 126 height 60
click at [184, 82] on link "Exibir Todas as Solicitações" at bounding box center [234, 81] width 223 height 22
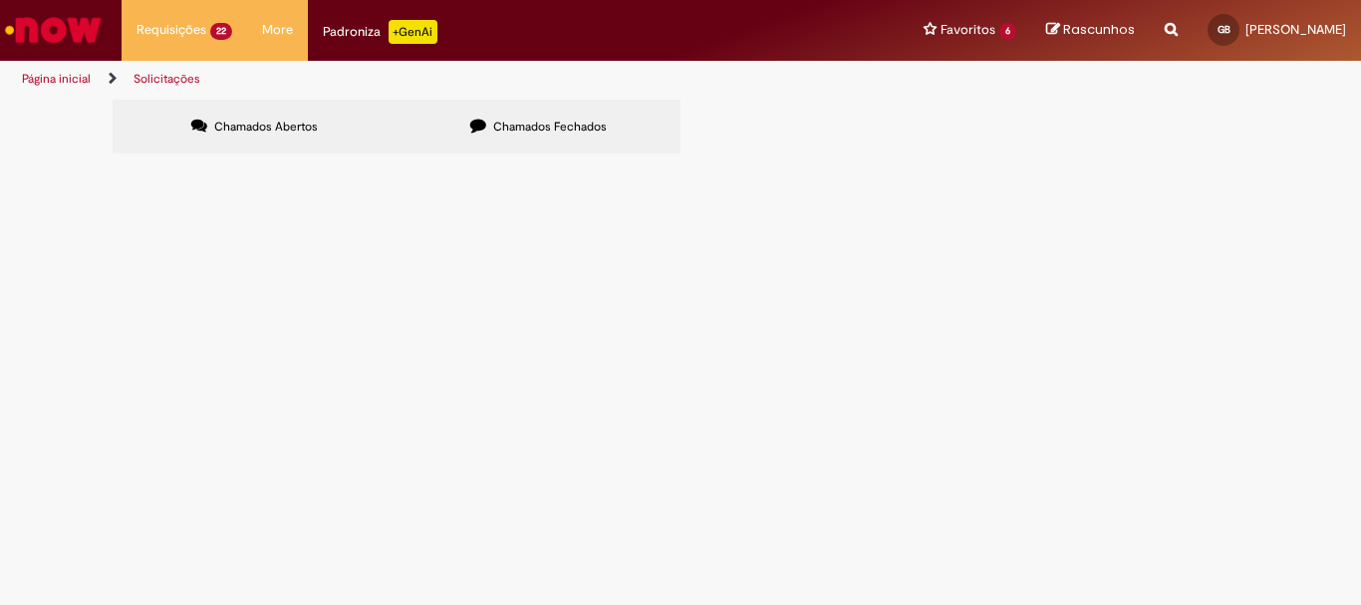
scroll to position [146, 0]
click at [0, 0] on span "Comprovar dedolução referente DT 6101934538, pois o T&T não carregou as NFs e n…" at bounding box center [0, 0] width 0 height 0
click at [0, 0] on span "DT 6101855019 teve alteração de DT e não foi possível lançar as NF manualmente …" at bounding box center [0, 0] width 0 height 0
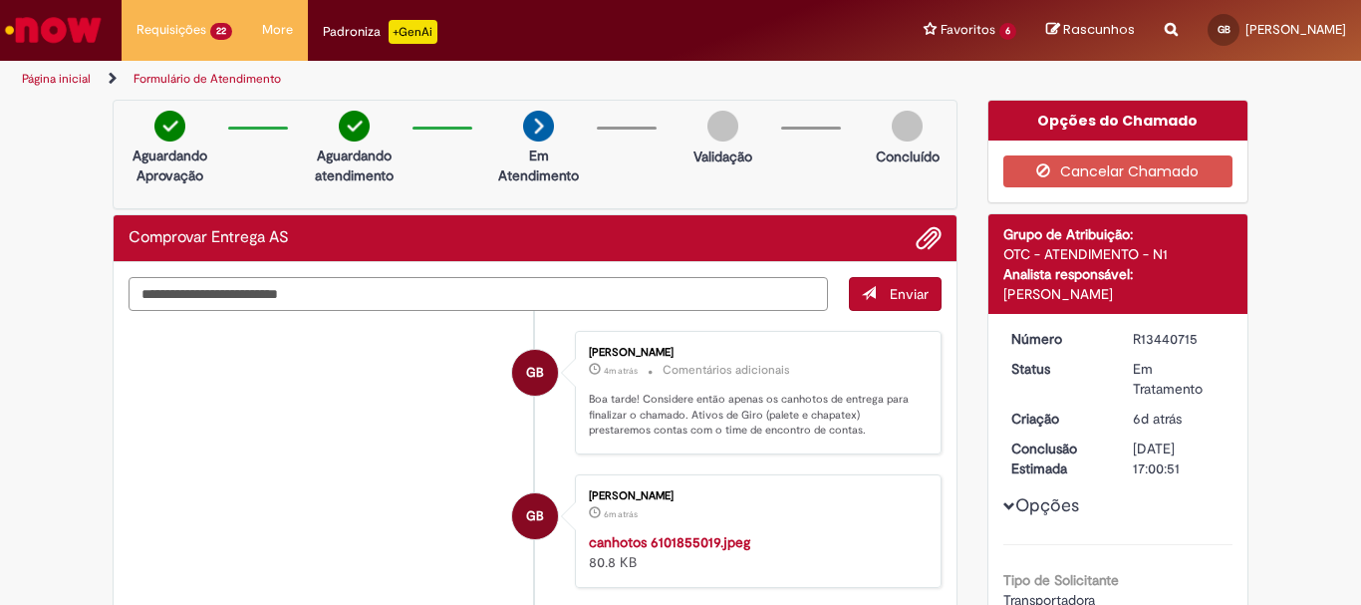
click at [278, 299] on textarea "Digite sua mensagem aqui..." at bounding box center [479, 294] width 700 height 34
paste textarea "**********"
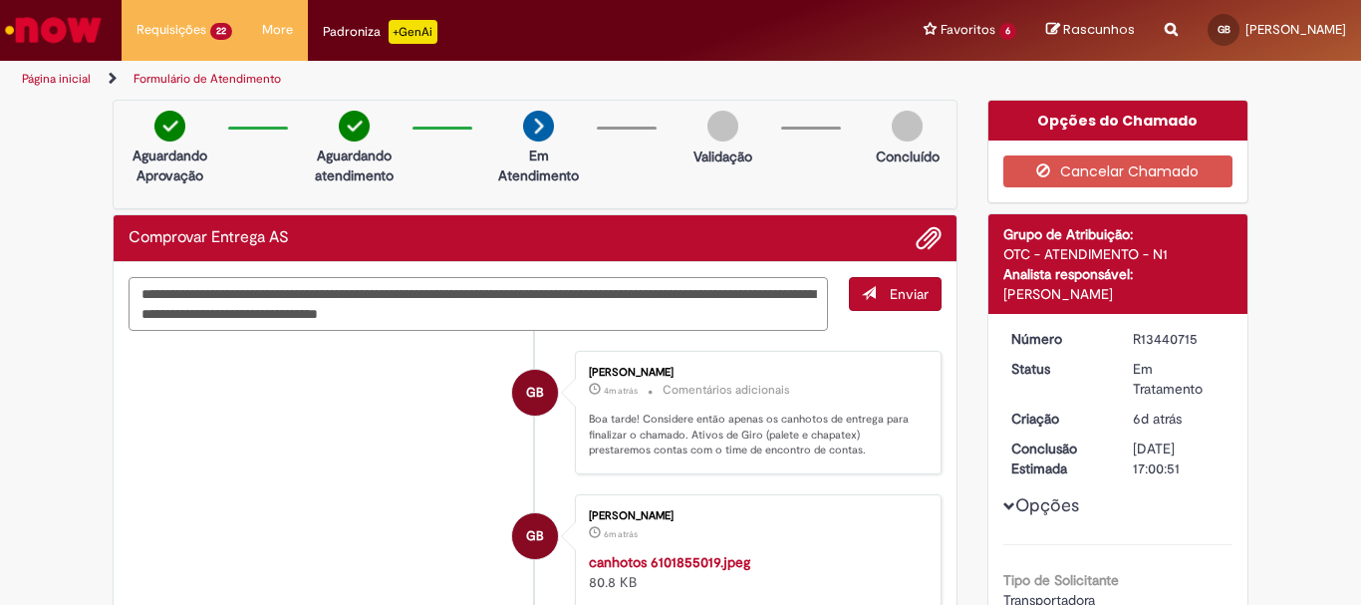
click at [276, 298] on textarea "**********" at bounding box center [479, 304] width 700 height 54
type textarea "**********"
click at [909, 286] on span "Enviar" at bounding box center [909, 294] width 39 height 18
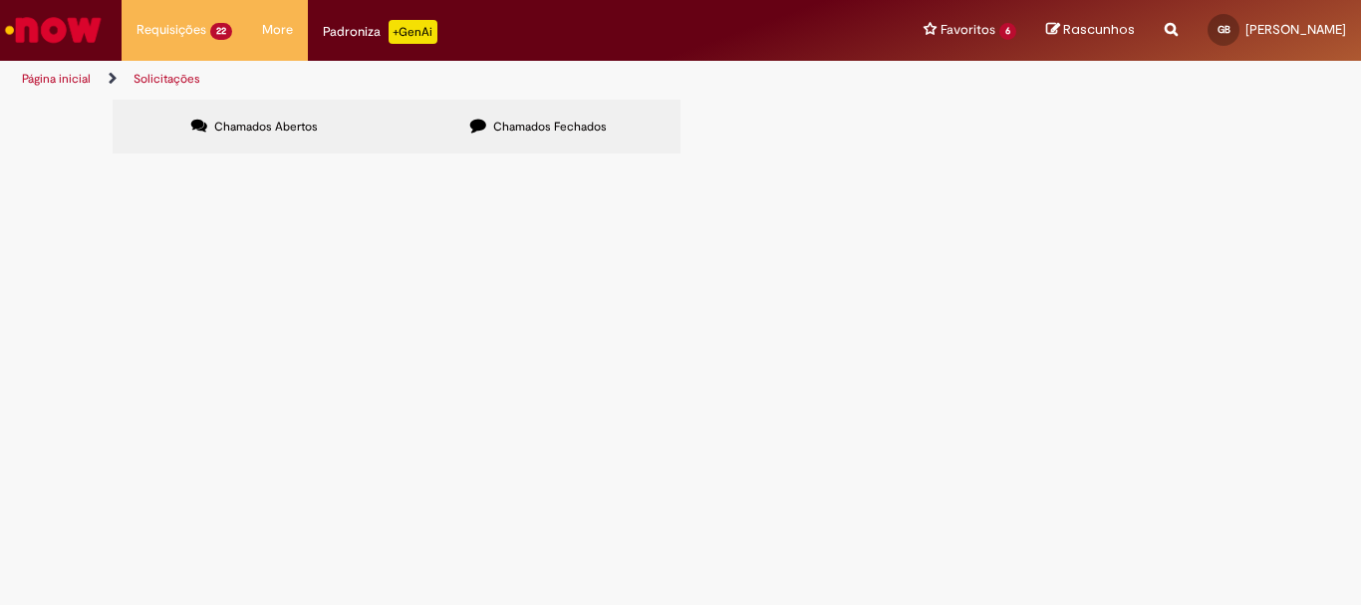
scroll to position [245, 0]
click at [0, 0] on span "Comprovar dedolução referente DT 6101934538, pois o T&T não carregou as NFs e n…" at bounding box center [0, 0] width 0 height 0
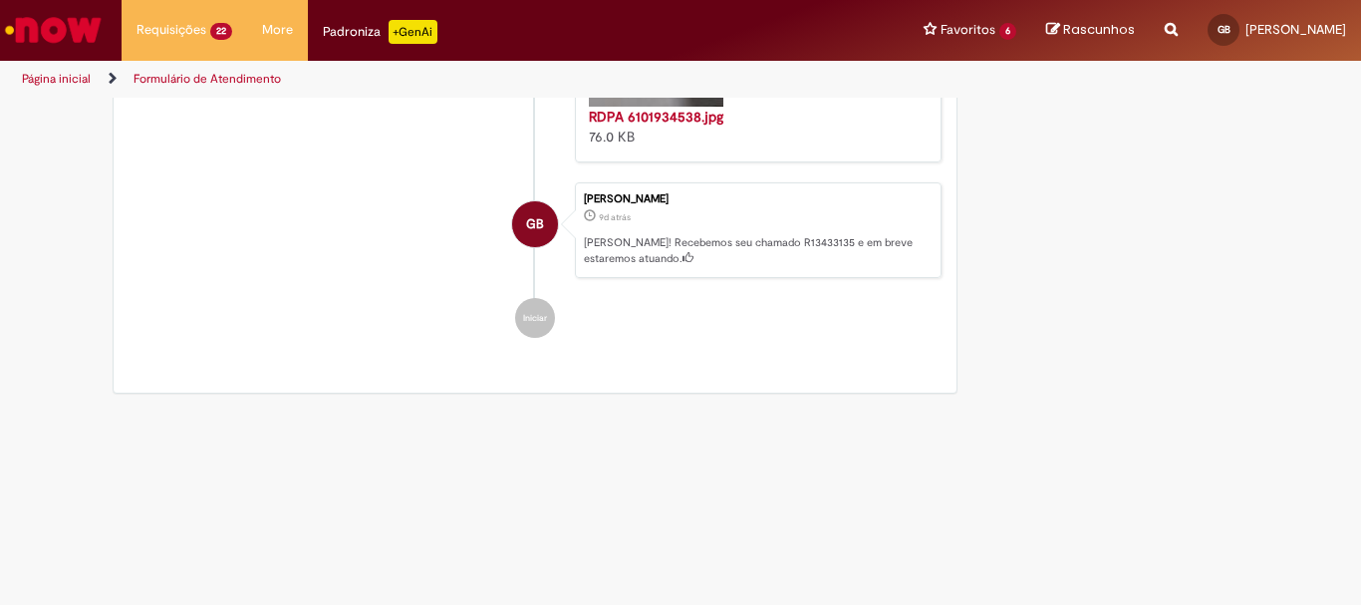
scroll to position [1910, 0]
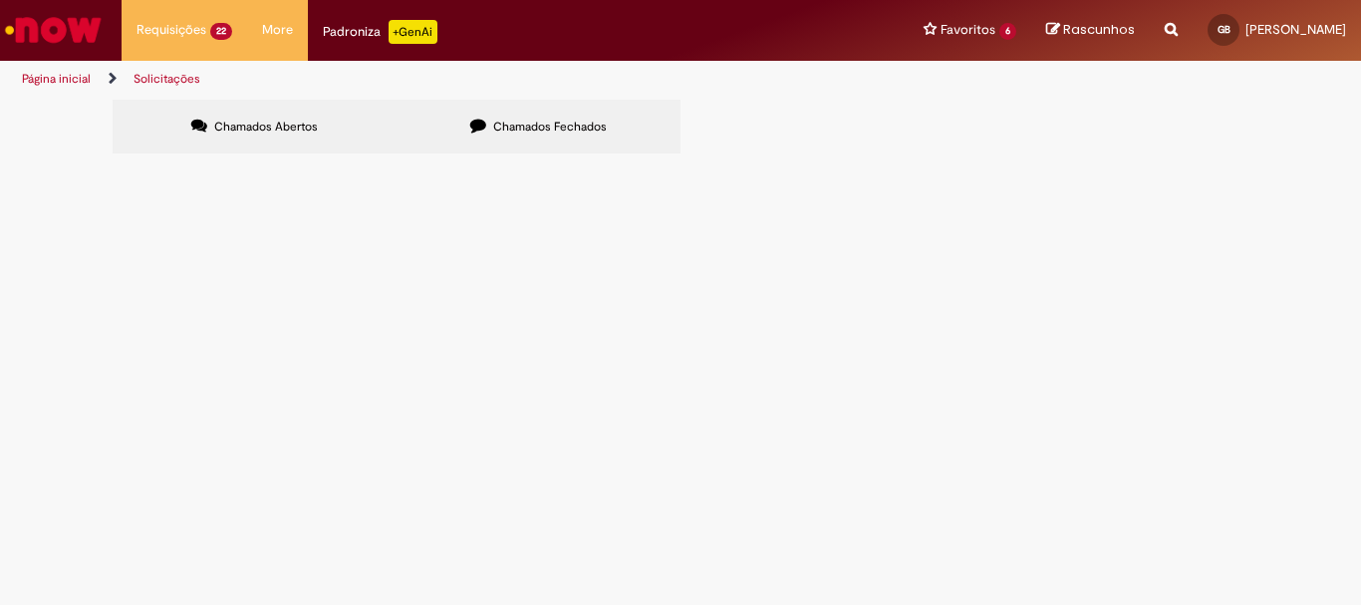
click at [0, 0] on span "R13440871" at bounding box center [0, 0] width 0 height 0
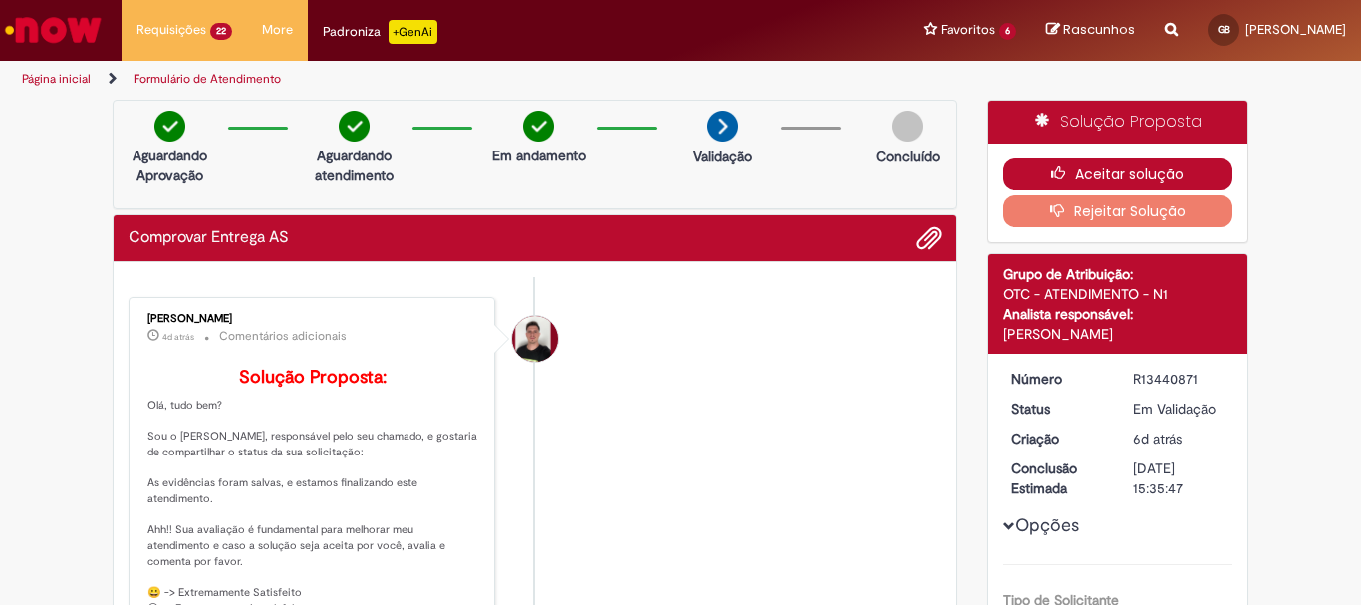
click at [1096, 162] on button "Aceitar solução" at bounding box center [1119, 174] width 230 height 32
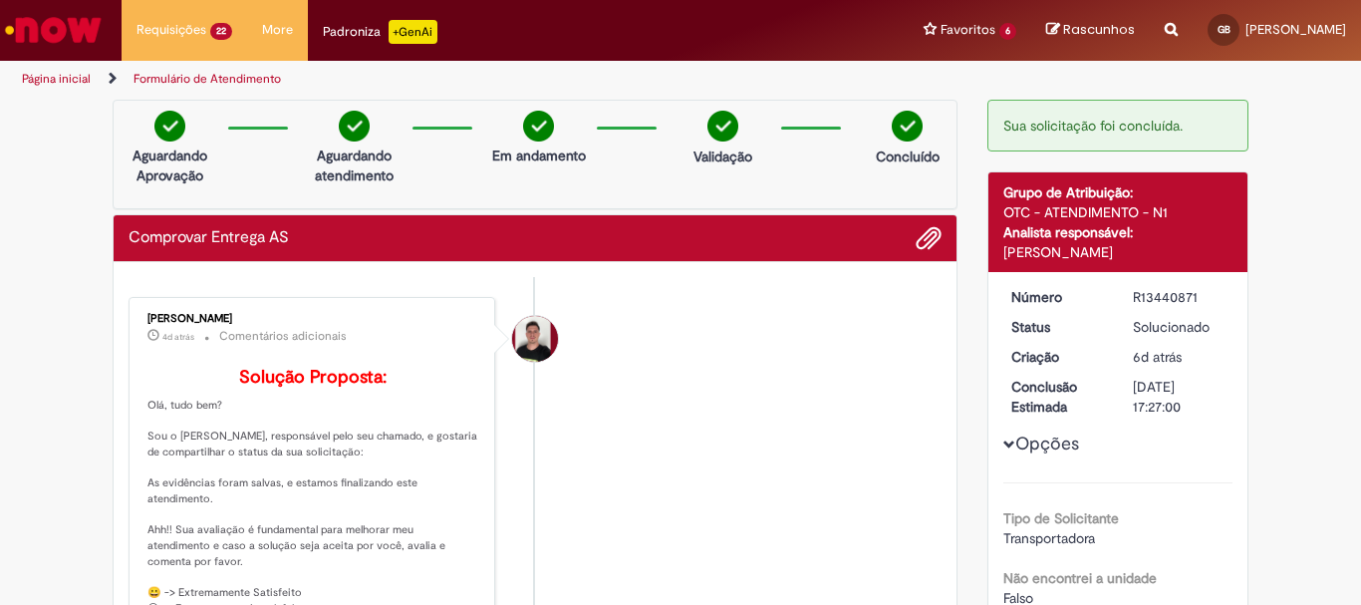
click at [68, 79] on link "Página inicial" at bounding box center [56, 79] width 69 height 16
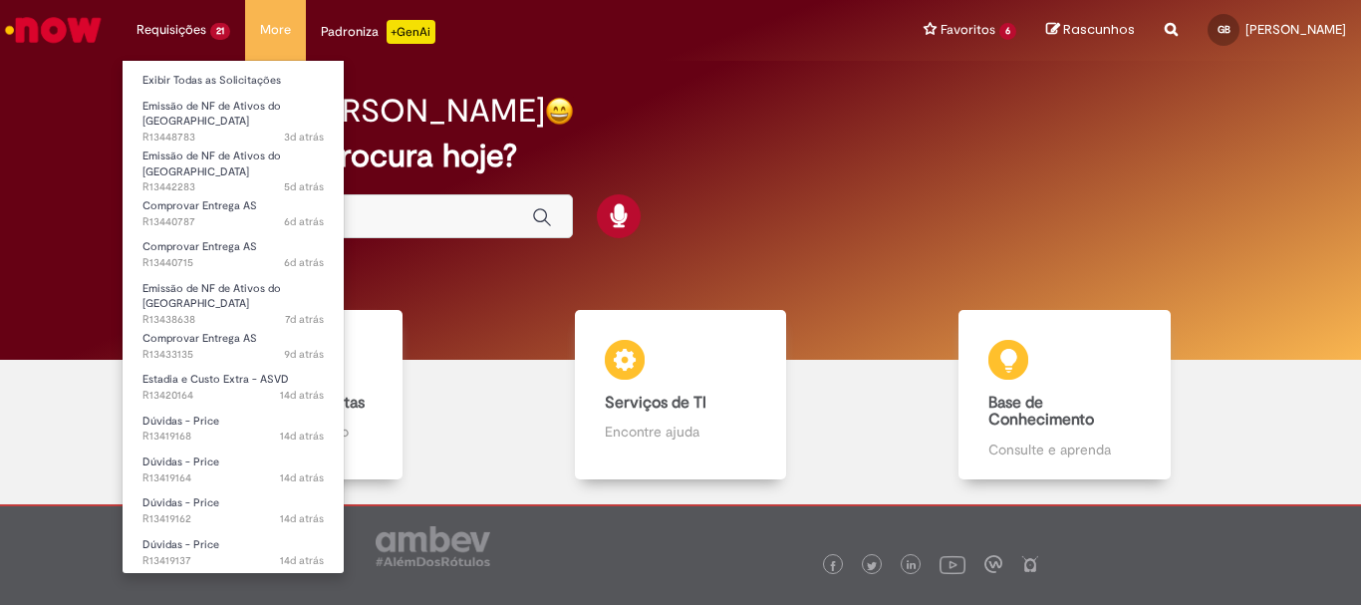
click at [205, 35] on li "Requisições 21 Exibir Todas as Solicitações Emissão de NF de Ativos do ASVD 3d …" at bounding box center [184, 30] width 124 height 60
click at [209, 78] on link "Exibir Todas as Solicitações" at bounding box center [233, 81] width 221 height 22
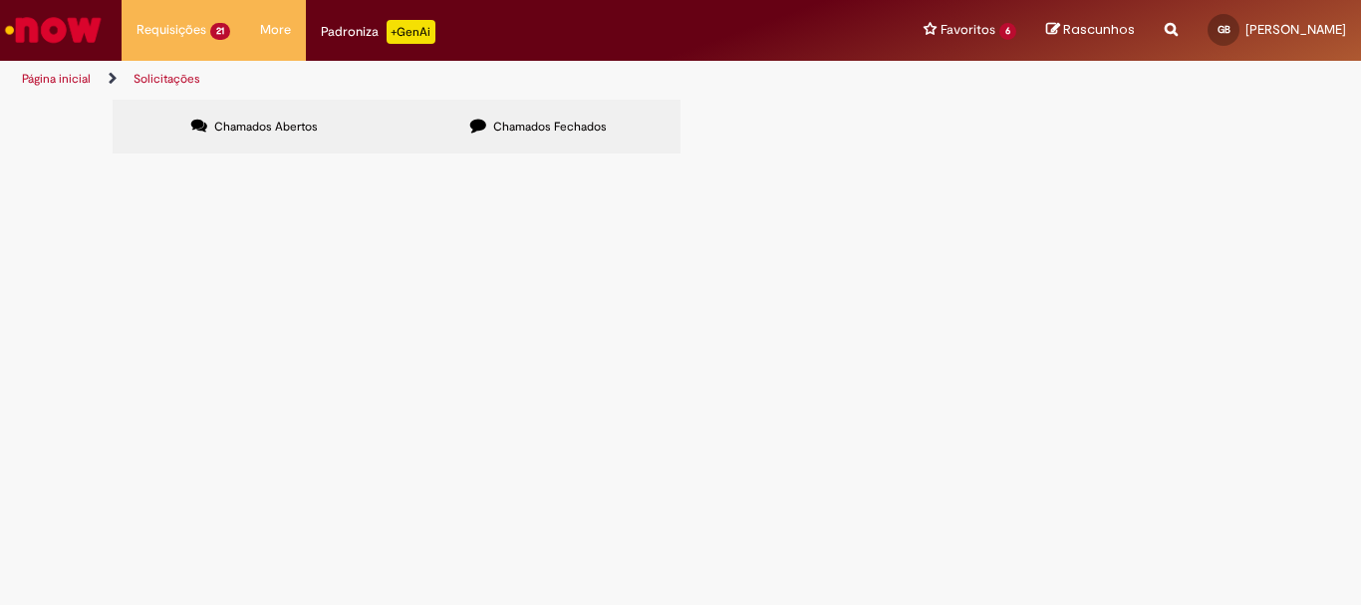
click at [0, 0] on span "Prestar contas referente DT 6101855759. Não foi possível cadastrar as NF manuai…" at bounding box center [0, 0] width 0 height 0
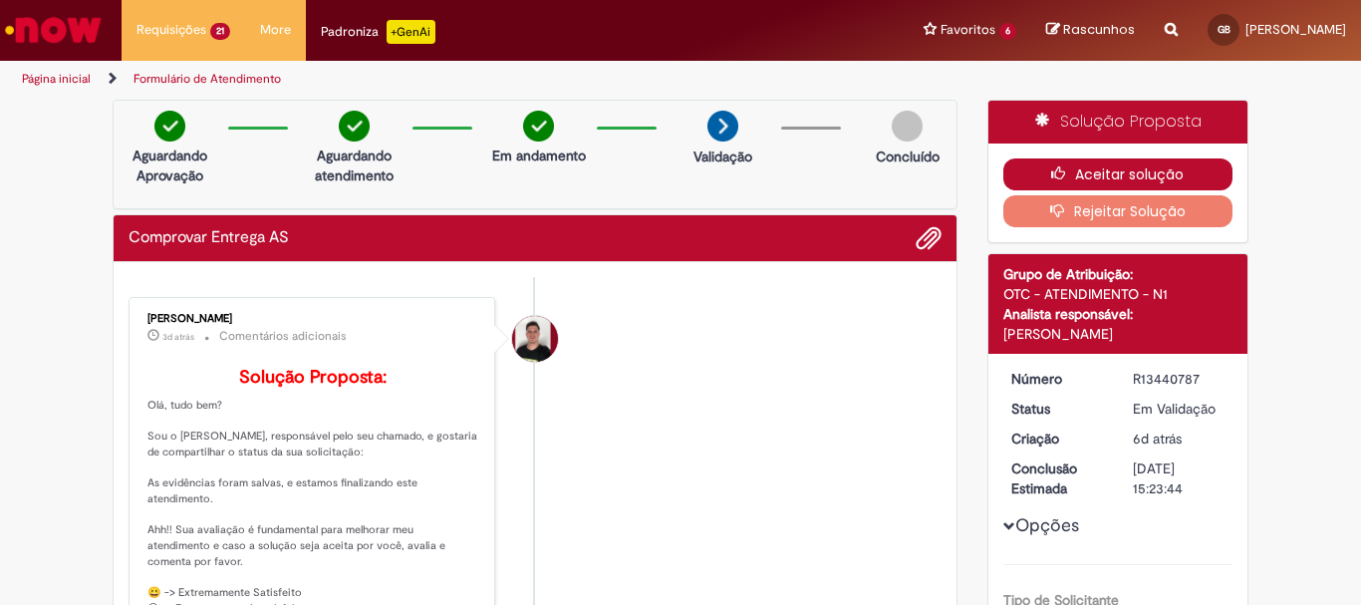
click at [1051, 163] on button "Aceitar solução" at bounding box center [1119, 174] width 230 height 32
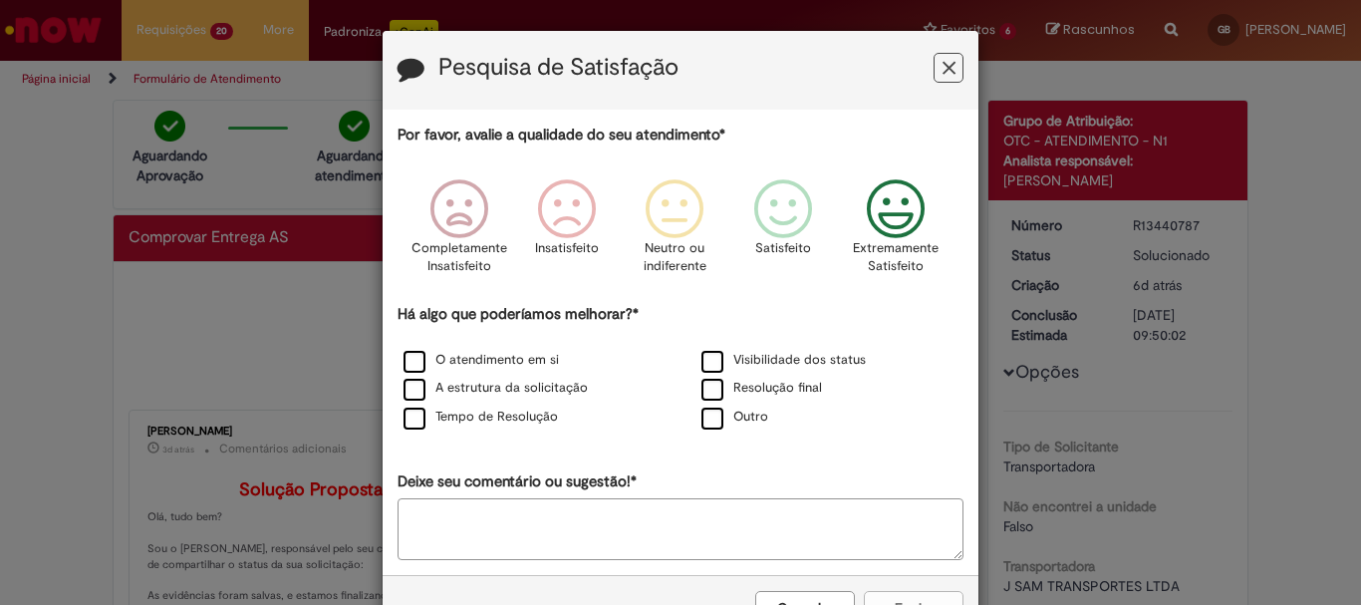
click at [863, 203] on icon "Feedback" at bounding box center [896, 209] width 75 height 60
click at [714, 391] on label "Resolução final" at bounding box center [762, 388] width 121 height 19
click at [764, 213] on icon "Feedback" at bounding box center [788, 209] width 75 height 60
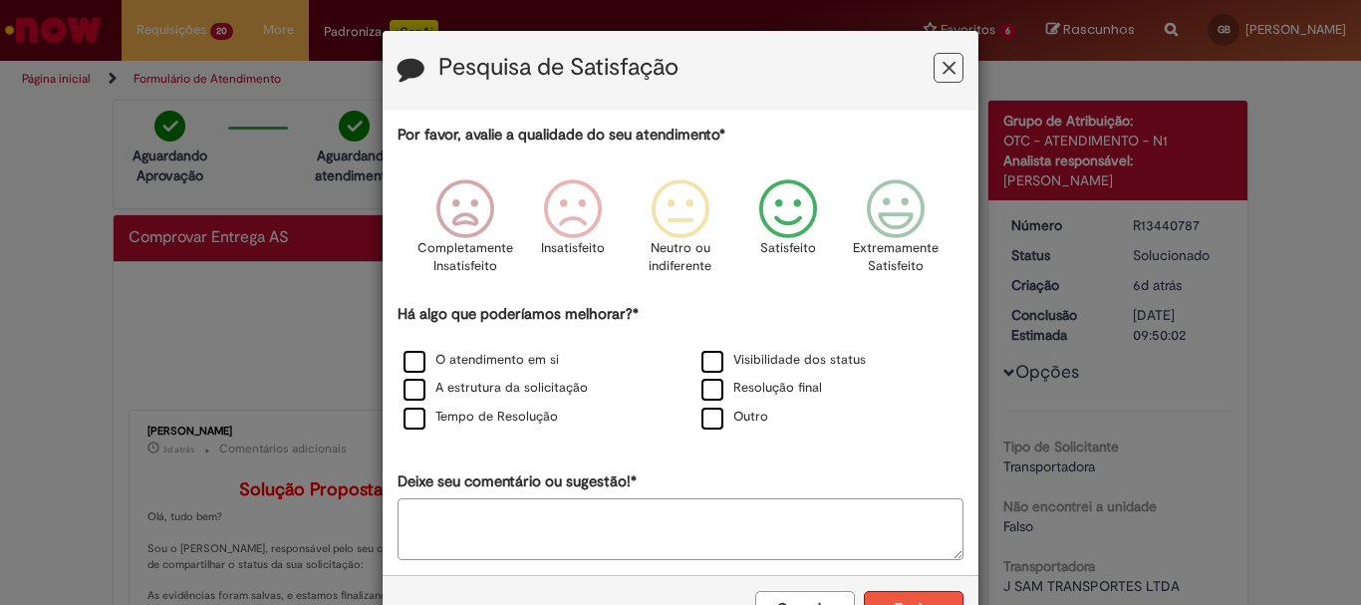
click at [893, 594] on button "Enviar" at bounding box center [914, 608] width 100 height 34
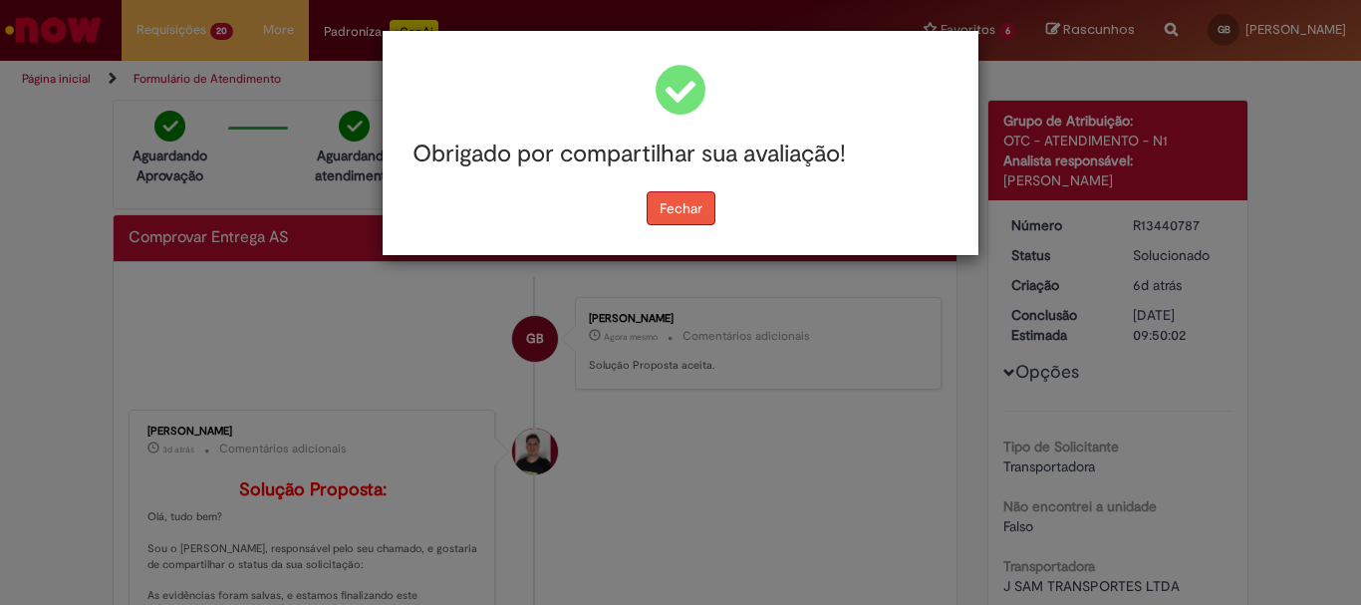
click at [697, 201] on button "Fechar" at bounding box center [681, 208] width 69 height 34
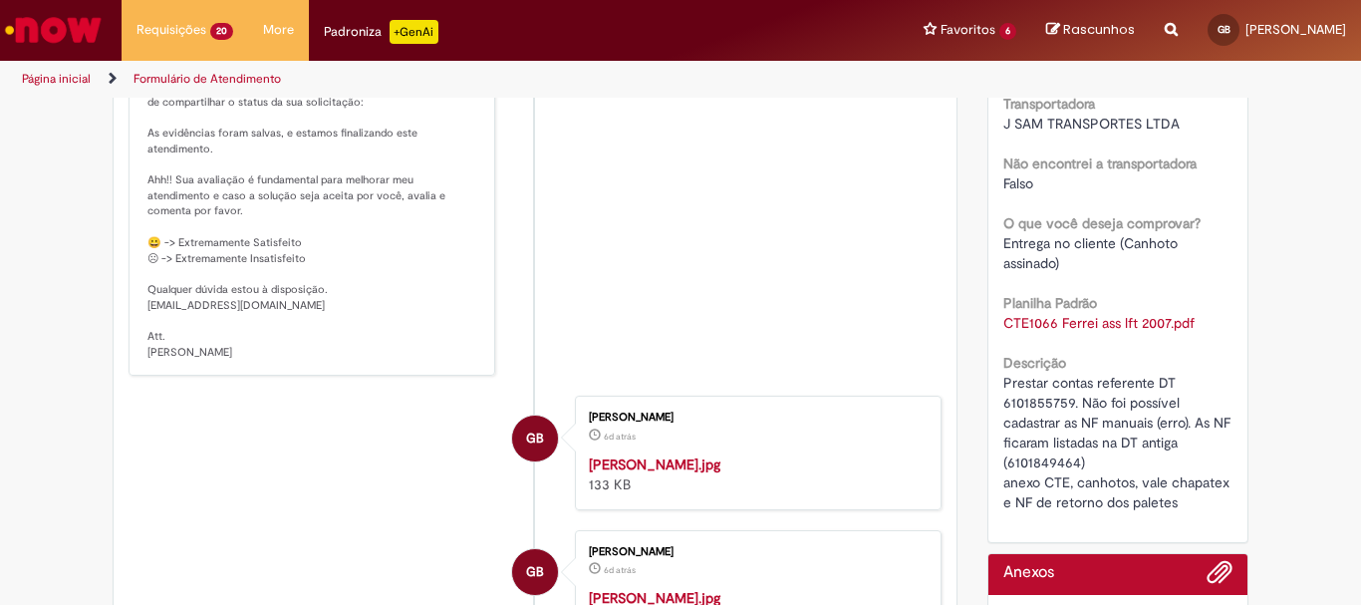
scroll to position [498, 0]
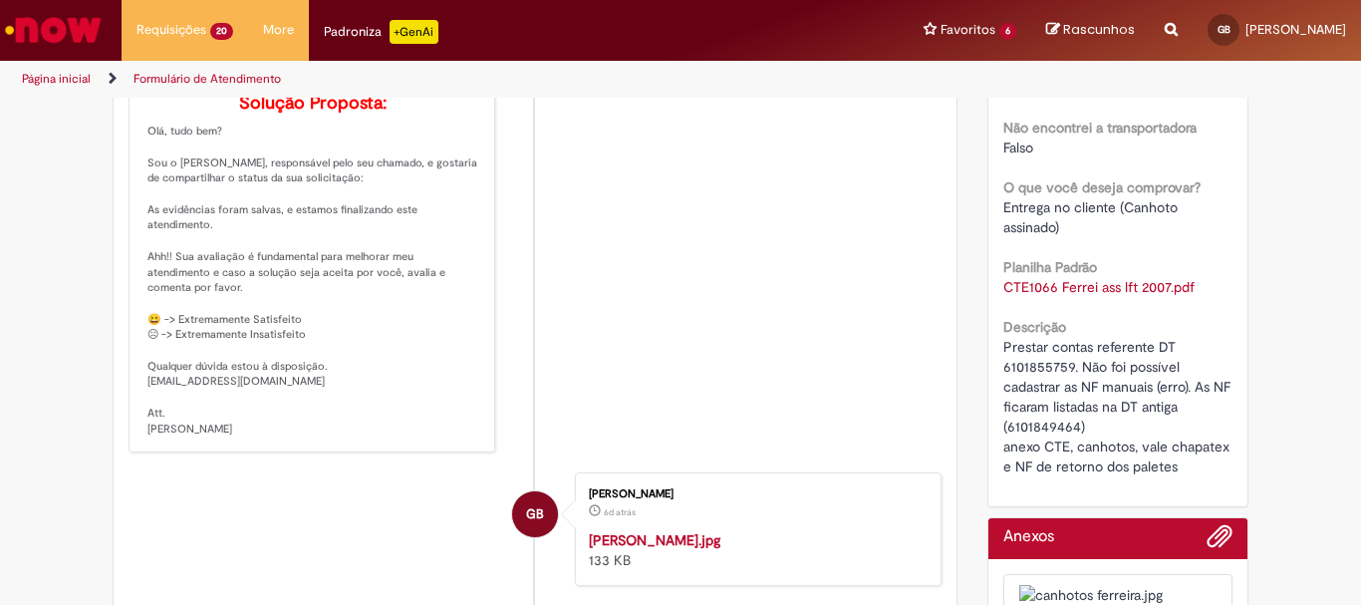
click at [800, 327] on li "[PERSON_NAME] 3d atrás 3 dias atrás Comentários adicionais Solução Proposta: Ol…" at bounding box center [535, 238] width 813 height 430
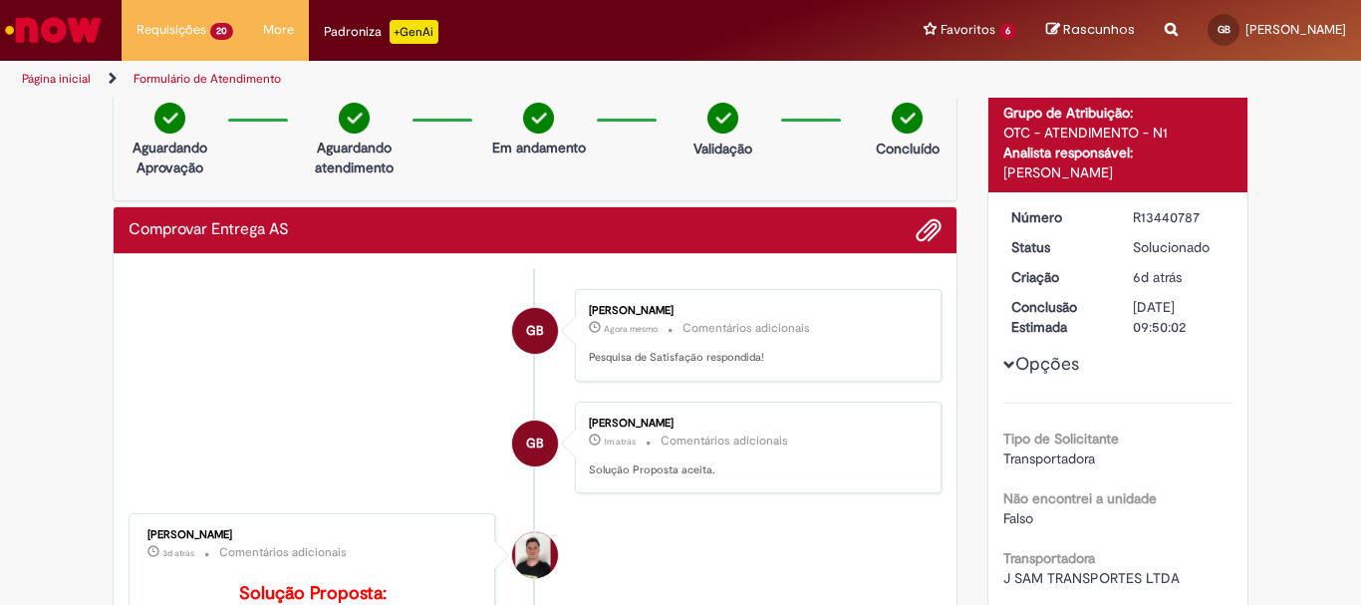
scroll to position [0, 0]
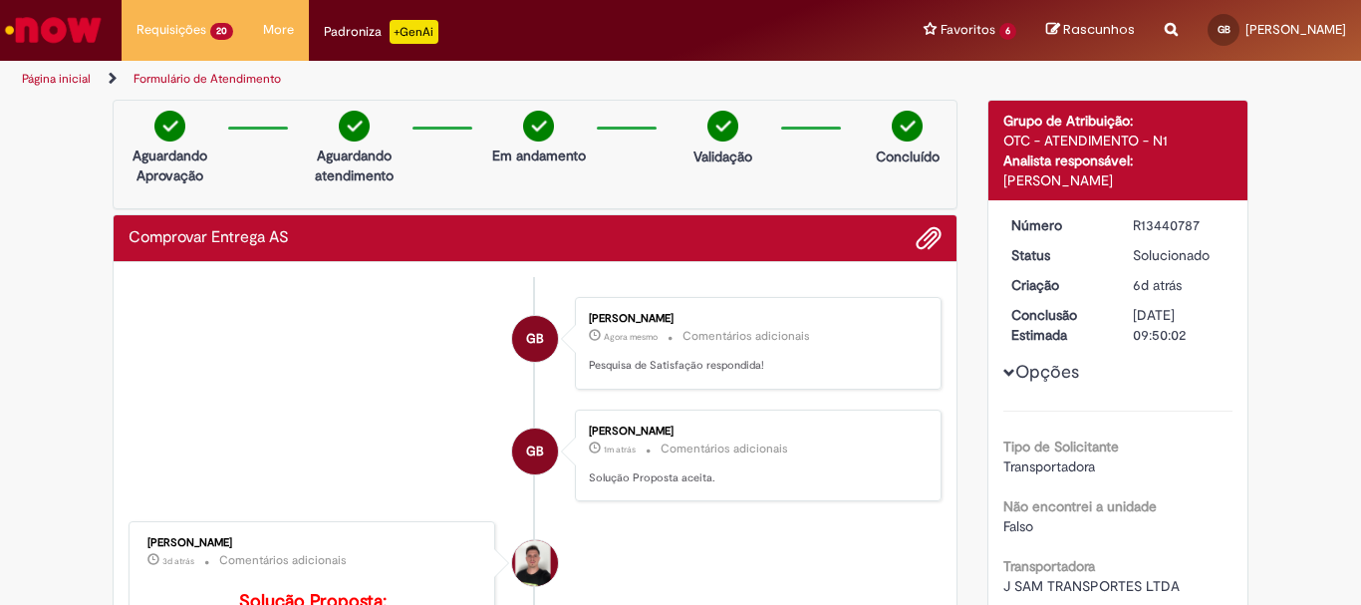
drag, startPoint x: 1128, startPoint y: 225, endPoint x: 1217, endPoint y: 225, distance: 88.7
click at [1217, 225] on div "R13440787" at bounding box center [1179, 225] width 93 height 20
copy div "R13440787"
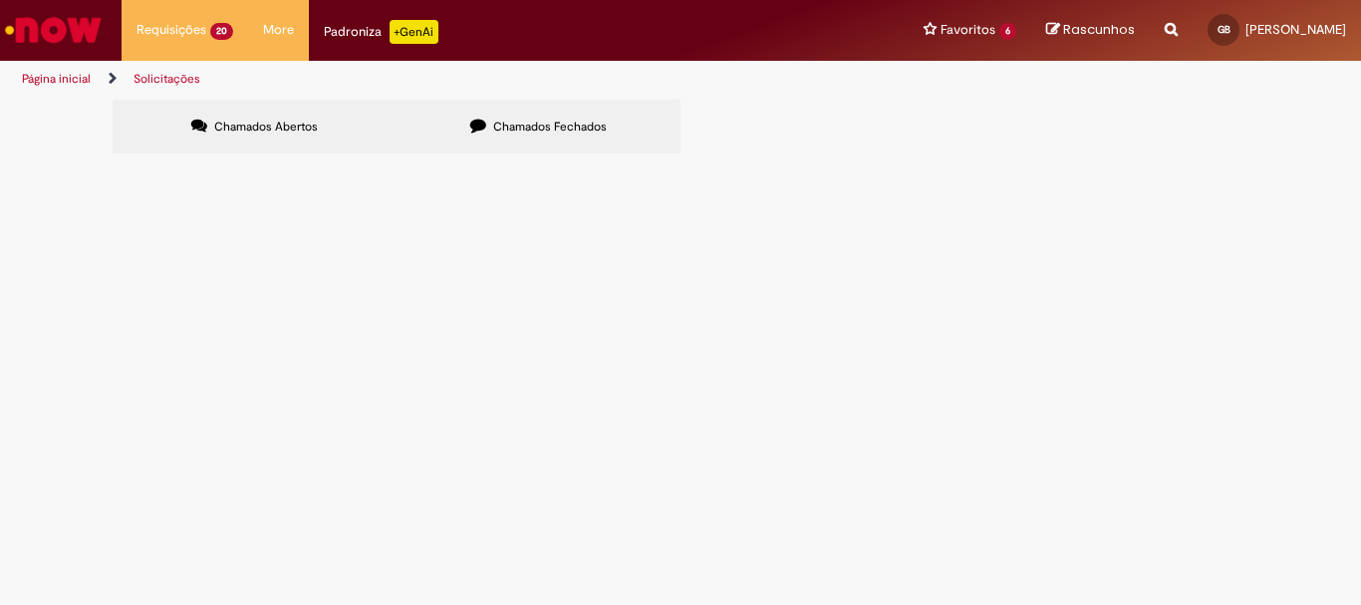
click at [0, 0] on span "DT 6101855019 teve alteração de DT e não foi possível lançar as NF manualmente …" at bounding box center [0, 0] width 0 height 0
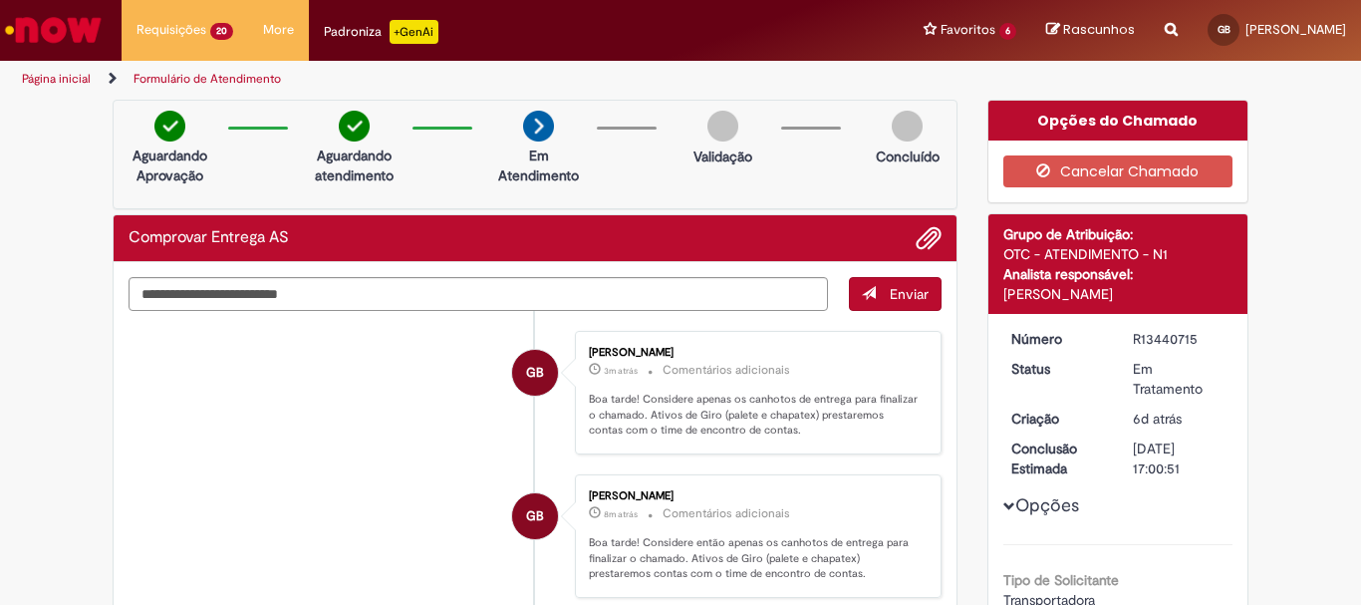
drag, startPoint x: 1123, startPoint y: 340, endPoint x: 1203, endPoint y: 342, distance: 79.8
click at [1203, 342] on dd "R13440715" at bounding box center [1179, 339] width 123 height 20
copy div "R13440715"
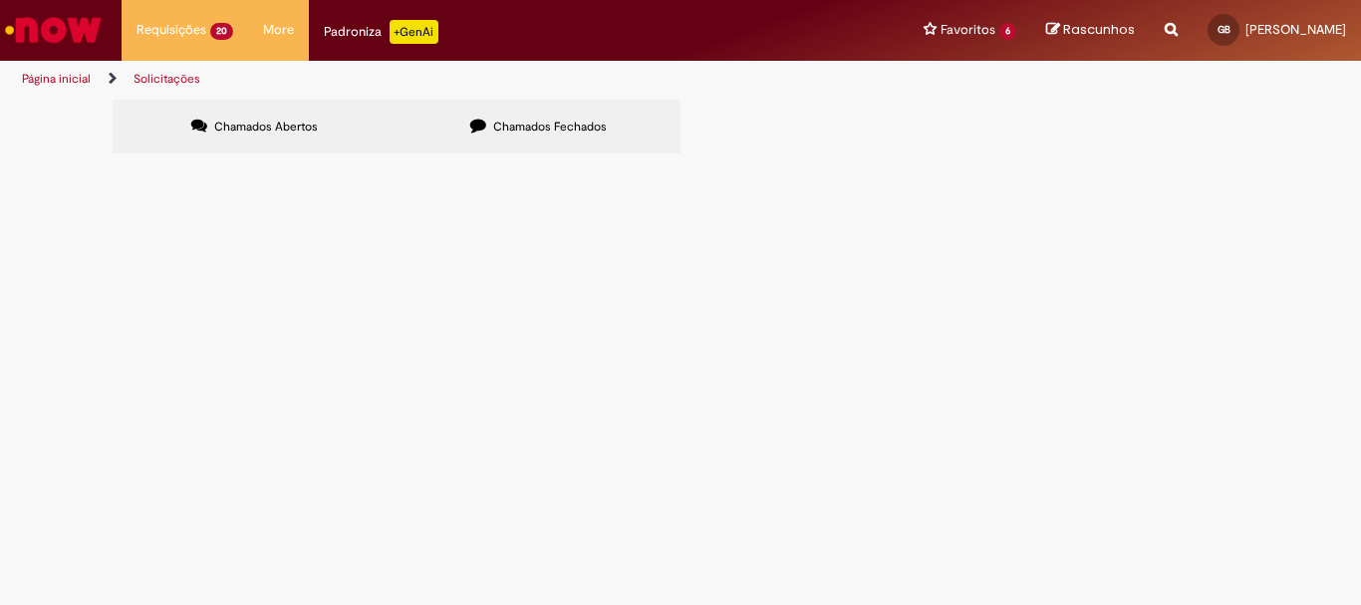
click at [497, 130] on span "Chamados Fechados" at bounding box center [550, 127] width 114 height 16
drag, startPoint x: 132, startPoint y: 367, endPoint x: 188, endPoint y: 370, distance: 56.9
click at [0, 0] on td "R13440871" at bounding box center [0, 0] width 0 height 0
copy span "R13440871"
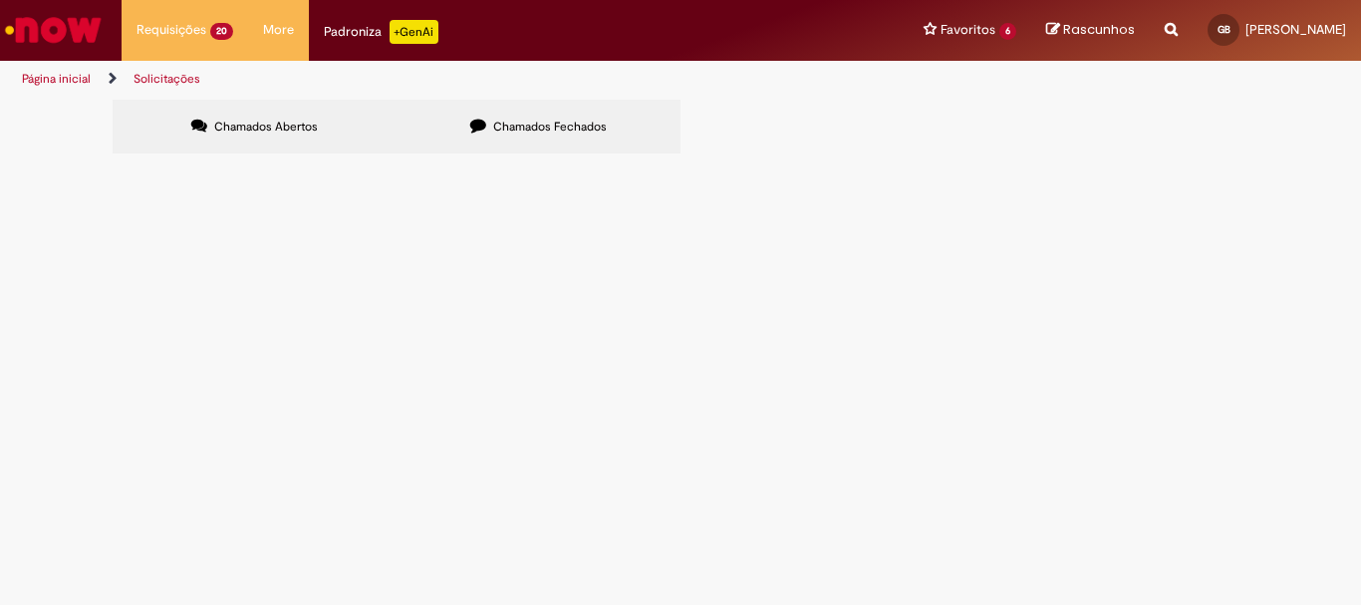
click at [0, 0] on link at bounding box center [0, 0] width 0 height 0
click at [242, 129] on span "Chamados Abertos" at bounding box center [266, 127] width 104 height 16
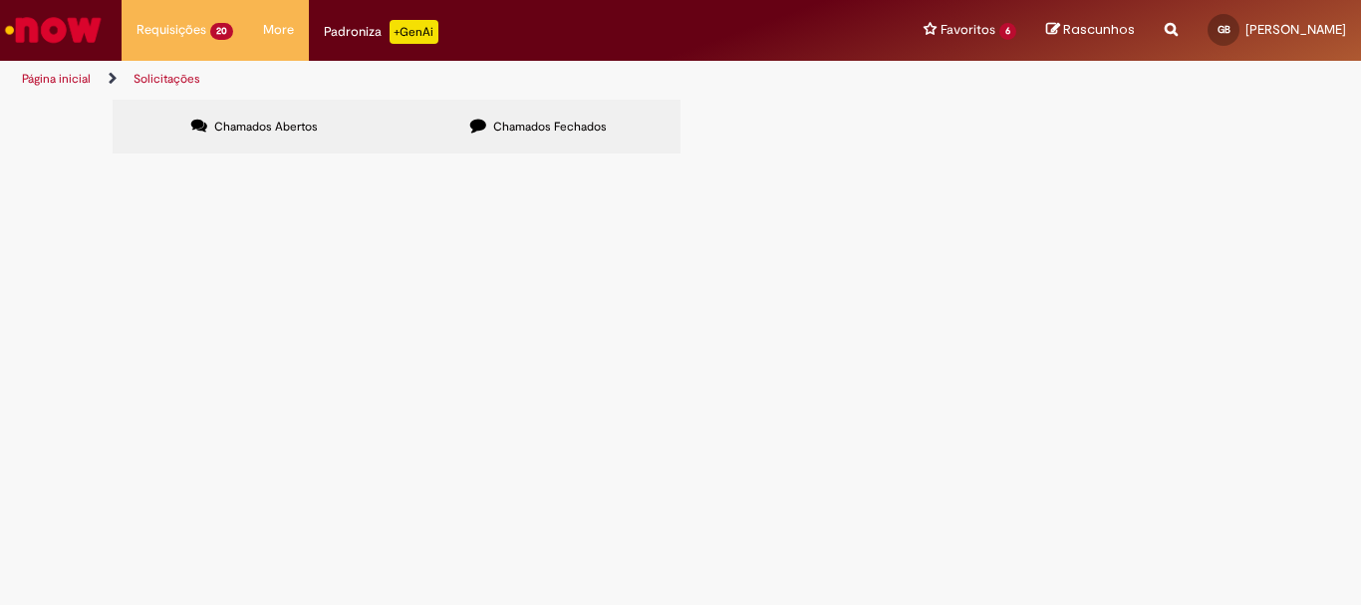
click at [0, 0] on span "Comprovar dedolução referente DT 6101934538, pois o T&T não carregou as NFs e n…" at bounding box center [0, 0] width 0 height 0
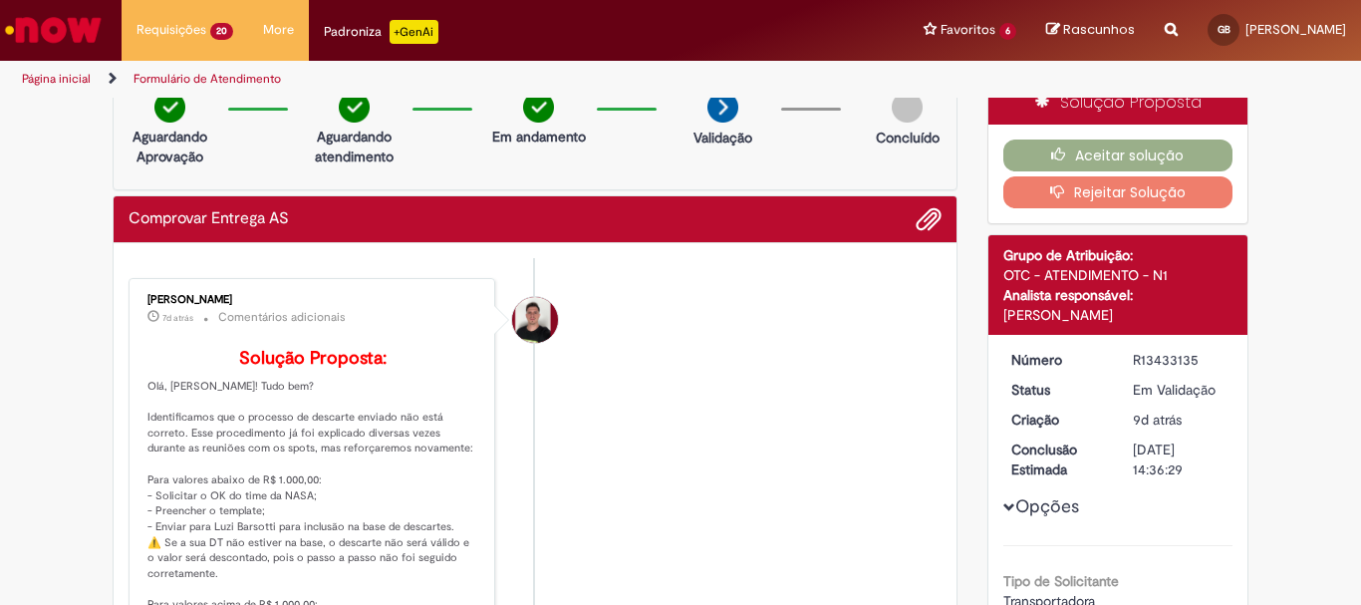
scroll to position [16, 0]
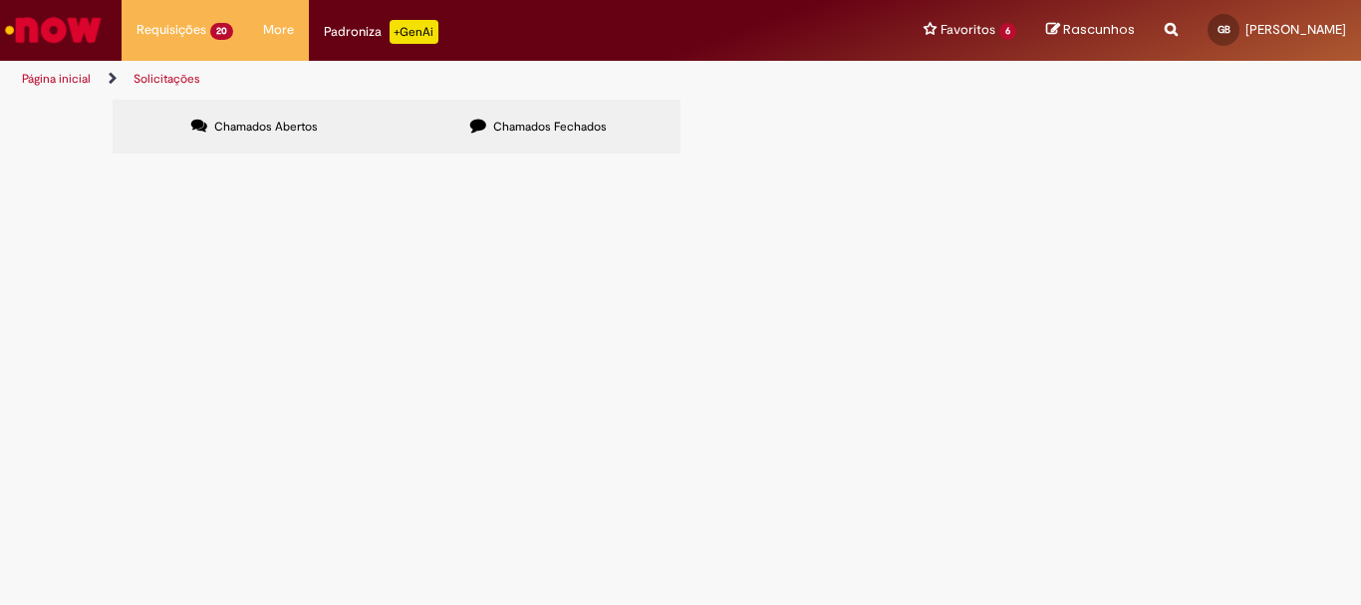
scroll to position [100, 0]
click at [0, 0] on span "Comprovar dedolução referente DT 6101934538, pois o T&T não carregou as NFs e n…" at bounding box center [0, 0] width 0 height 0
click at [0, 0] on span "DT 6101855019 teve alteração de DT e não foi possível lançar as NF manualmente …" at bounding box center [0, 0] width 0 height 0
drag, startPoint x: 195, startPoint y: 386, endPoint x: 133, endPoint y: 386, distance: 62.8
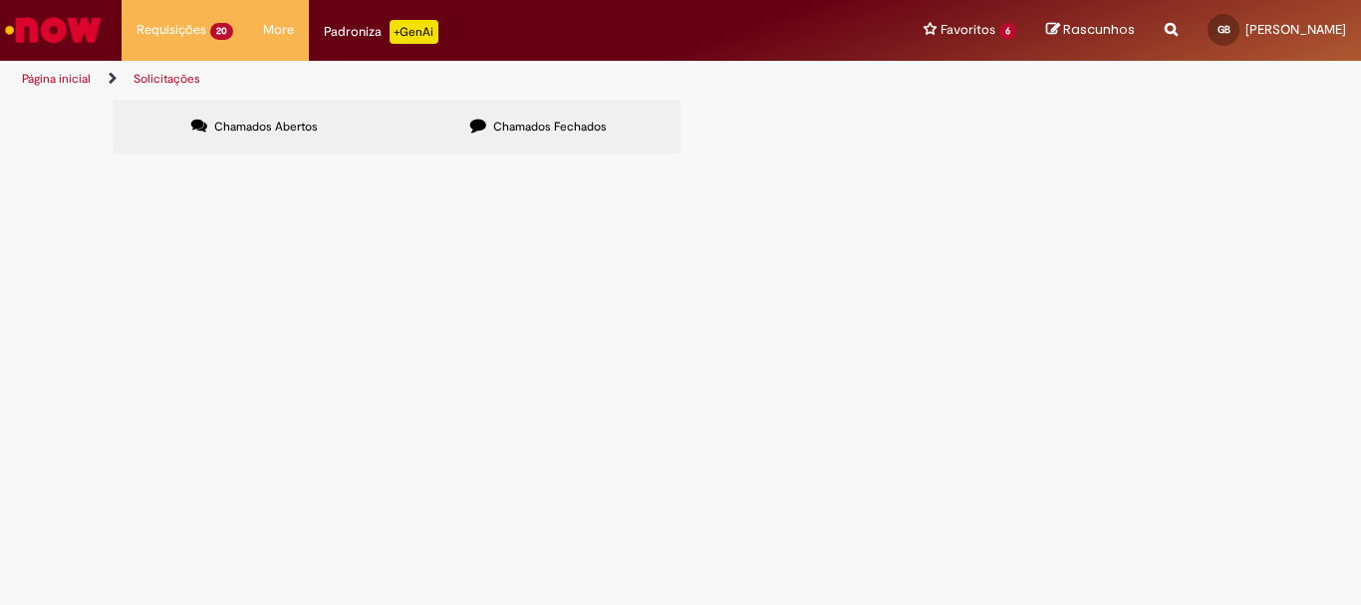
click at [0, 0] on td "R13440715" at bounding box center [0, 0] width 0 height 0
copy span "R13440715"
click at [0, 0] on span "DT 6101949595, devolver no CDR Ba, BR5D, CTE 1116" at bounding box center [0, 0] width 0 height 0
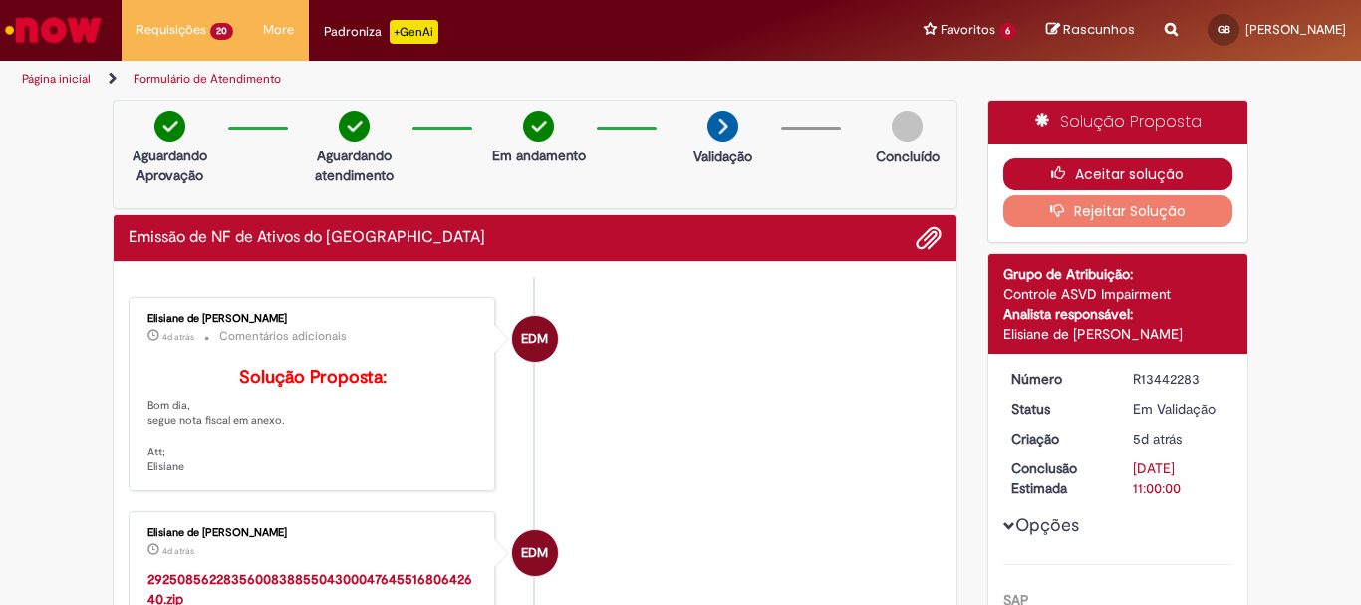
click at [1082, 168] on button "Aceitar solução" at bounding box center [1119, 174] width 230 height 32
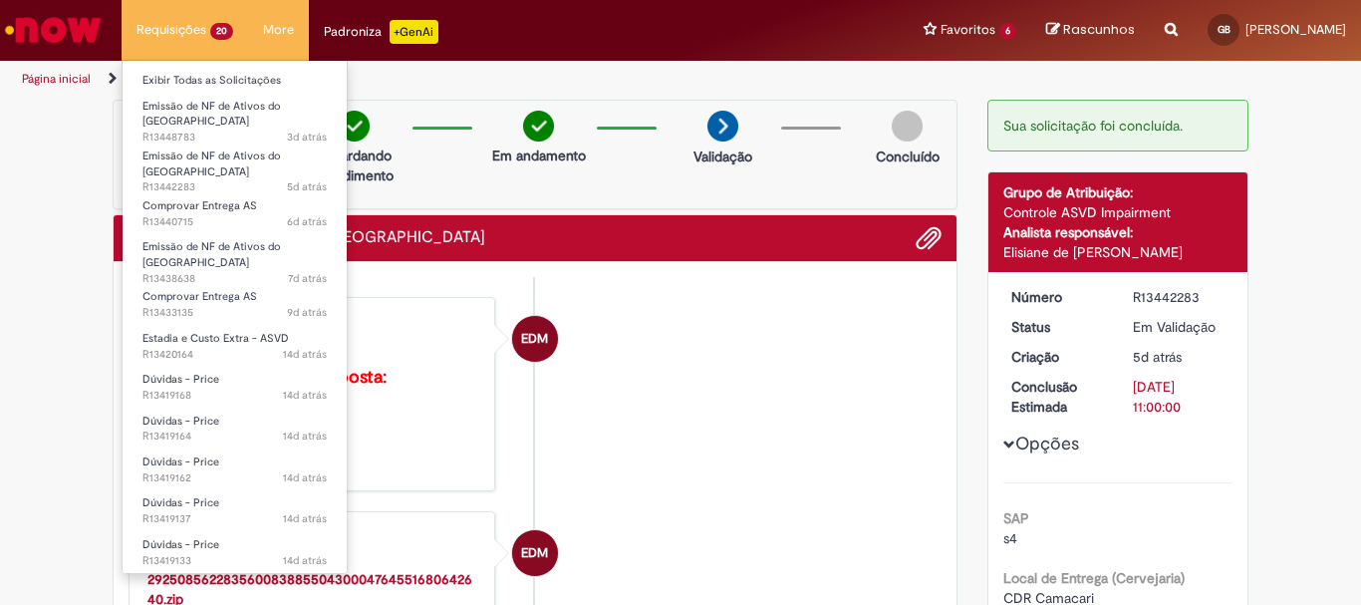
click at [172, 27] on li "Requisições 20 Exibir Todas as Solicitações Emissão de NF de Ativos do ASVD 3d …" at bounding box center [185, 30] width 127 height 60
click at [185, 73] on link "Exibir Todas as Solicitações" at bounding box center [235, 81] width 224 height 22
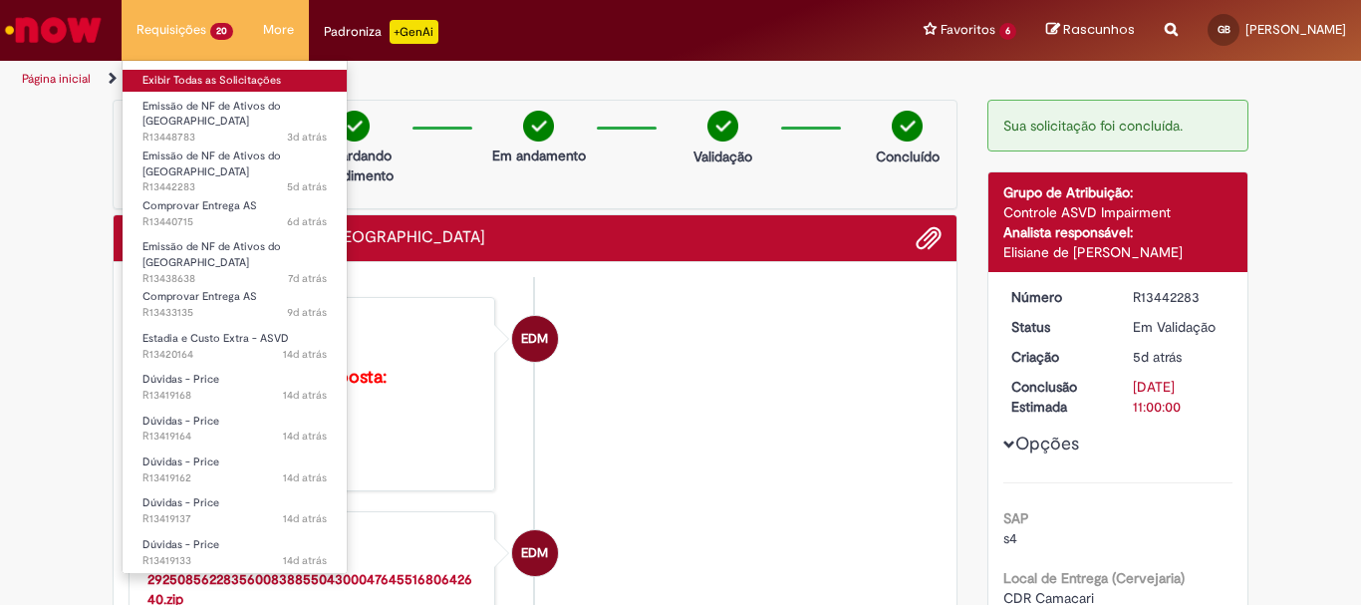
click at [171, 73] on link "Exibir Todas as Solicitações" at bounding box center [235, 81] width 224 height 22
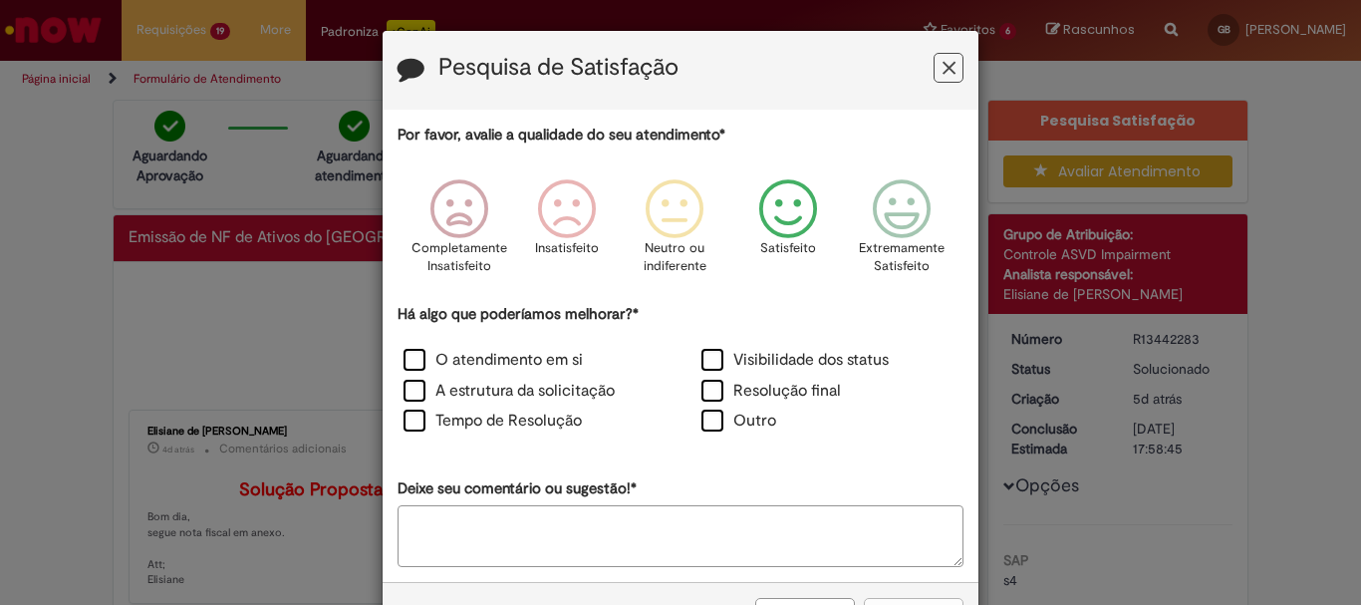
click at [798, 207] on icon "Feedback" at bounding box center [788, 209] width 75 height 60
click at [943, 64] on icon "Feedback" at bounding box center [949, 68] width 13 height 21
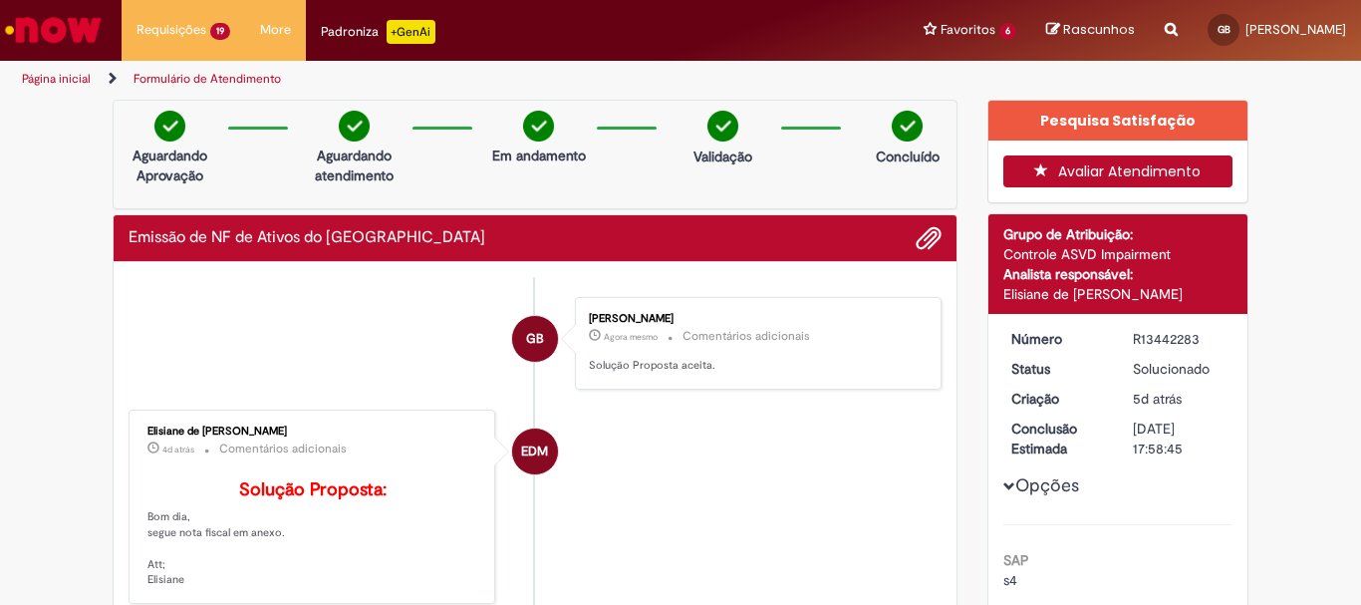
click at [1107, 169] on button "Avaliar Atendimento" at bounding box center [1119, 171] width 230 height 32
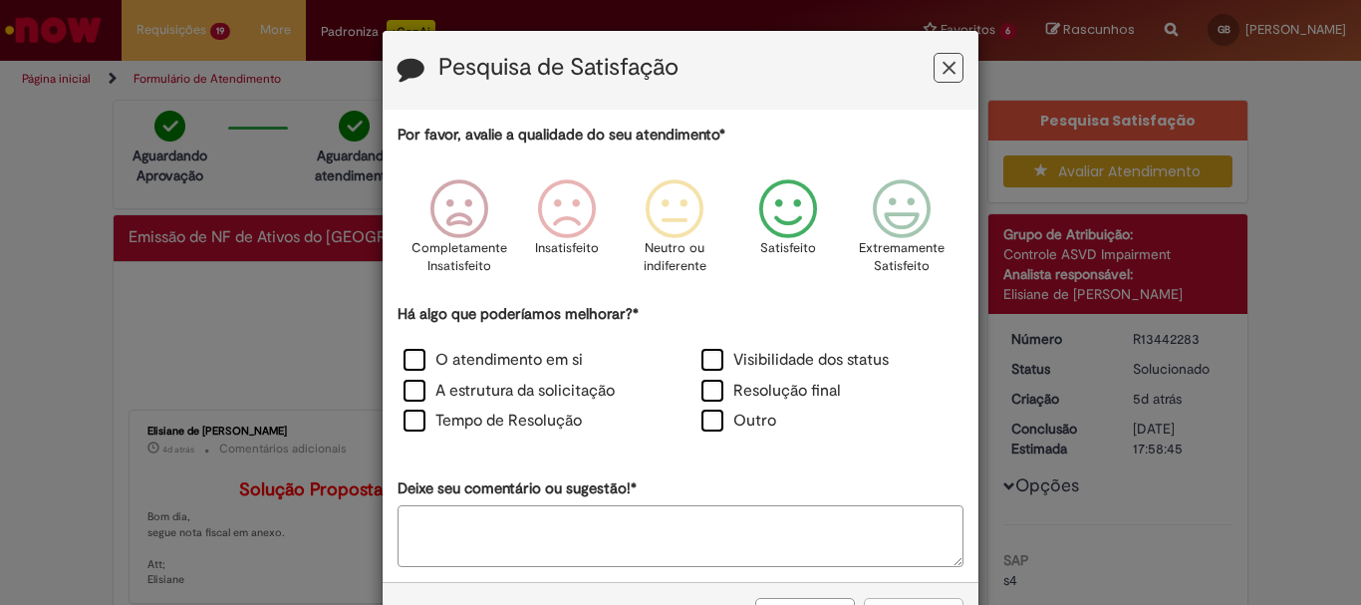
click at [774, 198] on icon "Feedback" at bounding box center [788, 209] width 75 height 60
click at [426, 420] on label "Tempo de Resolução" at bounding box center [493, 421] width 178 height 23
click at [887, 601] on button "Enviar" at bounding box center [914, 615] width 100 height 34
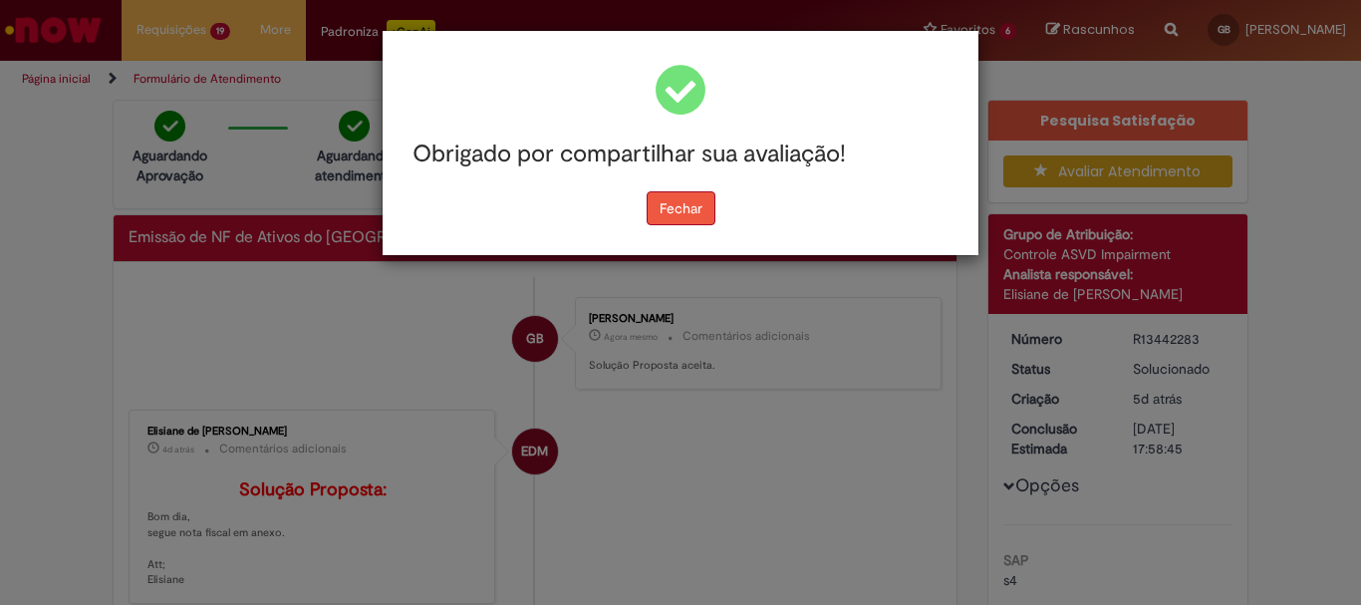
click at [679, 205] on button "Fechar" at bounding box center [681, 208] width 69 height 34
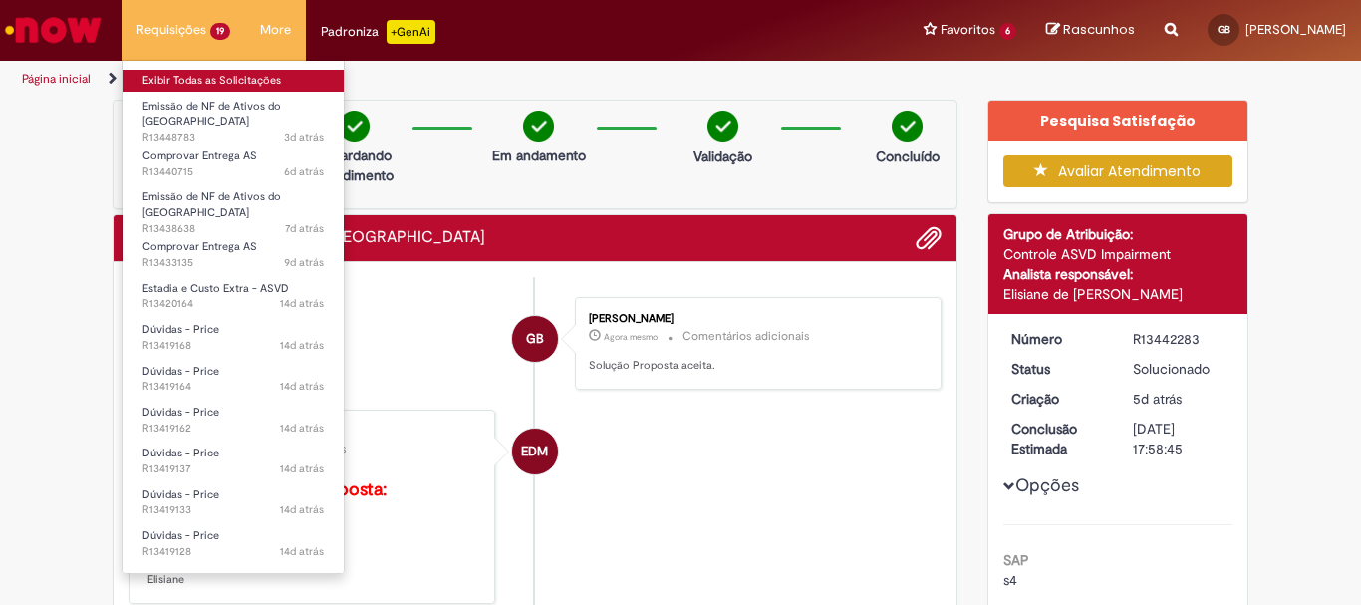
click at [165, 70] on link "Exibir Todas as Solicitações" at bounding box center [233, 81] width 221 height 22
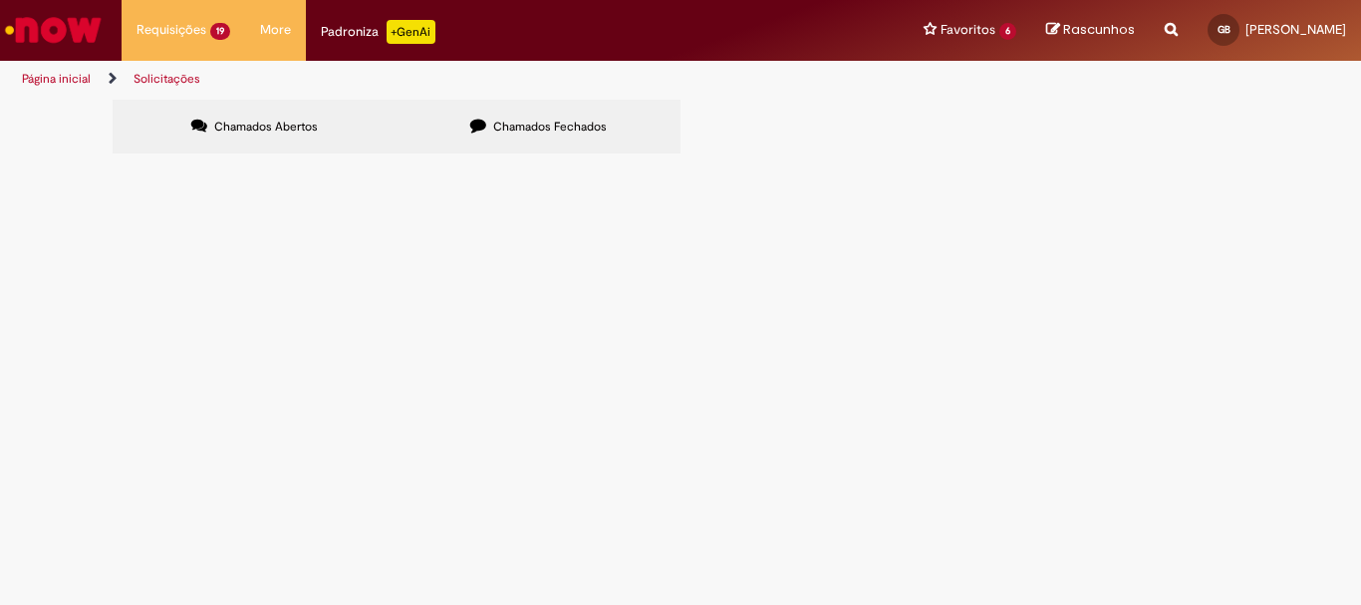
click at [0, 0] on span "DT 6101977346, devolver no CDR BA, BR5D, CTE 1136" at bounding box center [0, 0] width 0 height 0
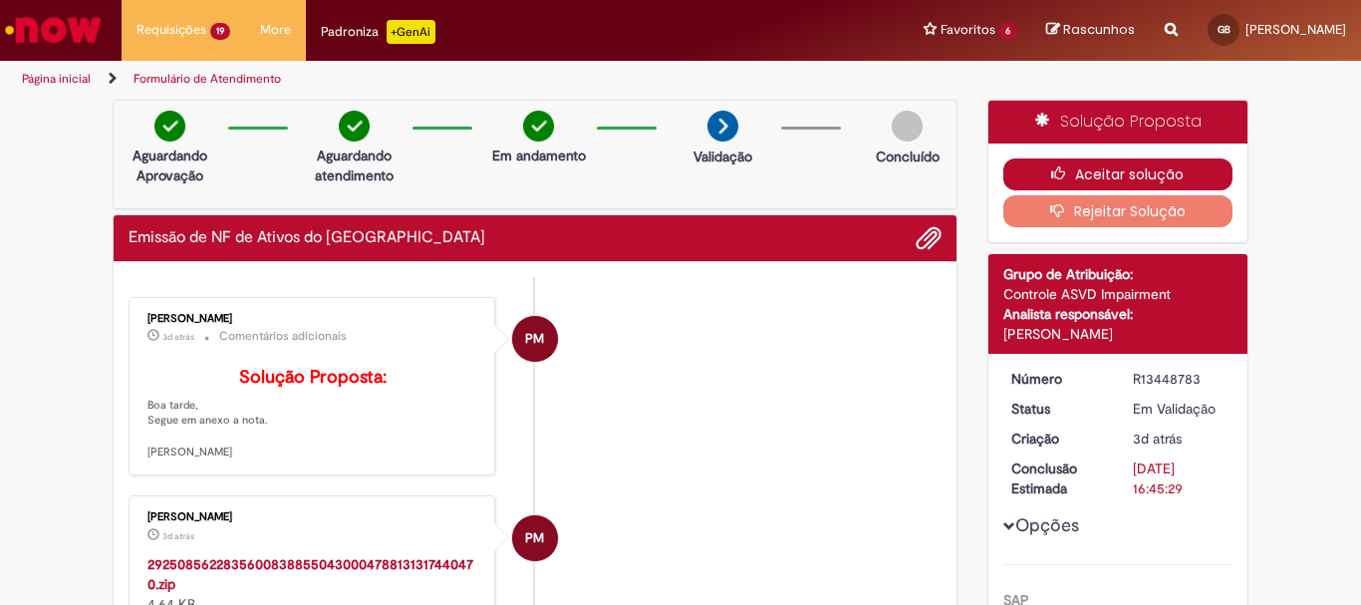
click at [1105, 182] on button "Aceitar solução" at bounding box center [1119, 174] width 230 height 32
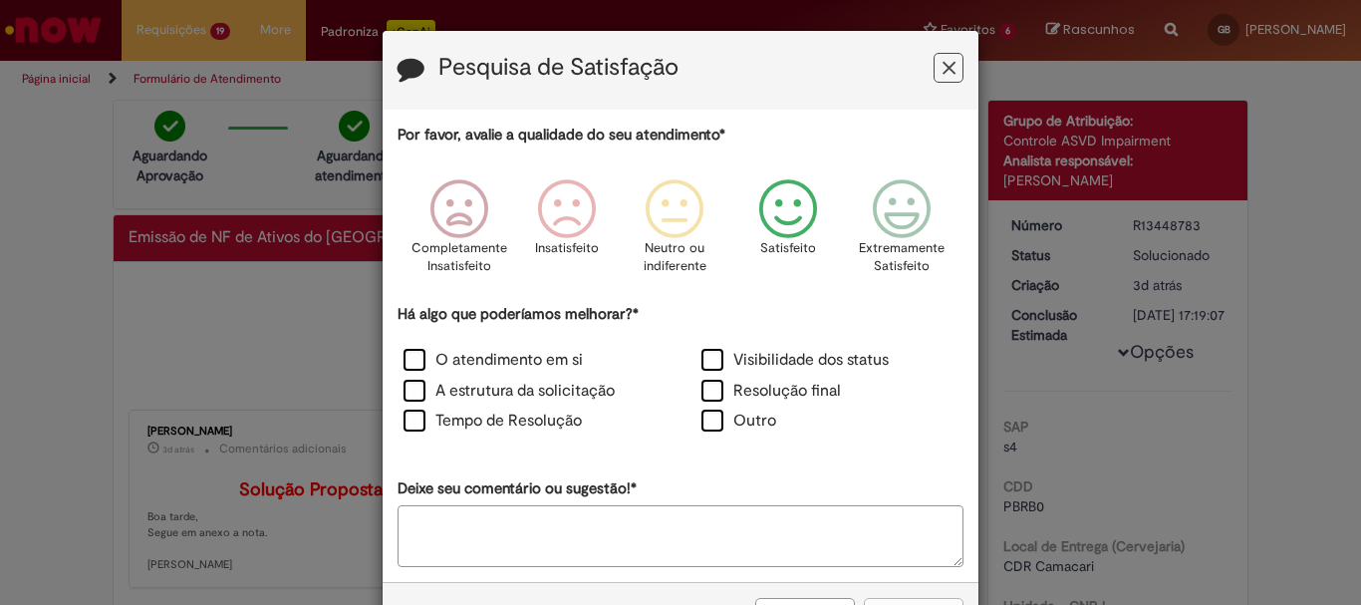
click at [766, 219] on icon "Feedback" at bounding box center [788, 209] width 75 height 60
click at [408, 422] on label "Tempo de Resolução" at bounding box center [493, 421] width 178 height 23
click at [904, 595] on div "Cancelar Enviar" at bounding box center [681, 614] width 596 height 65
click at [903, 604] on div "Pesquisa de Satisfação Por favor, avalie a qualidade do seu atendimento* Comple…" at bounding box center [680, 302] width 1361 height 605
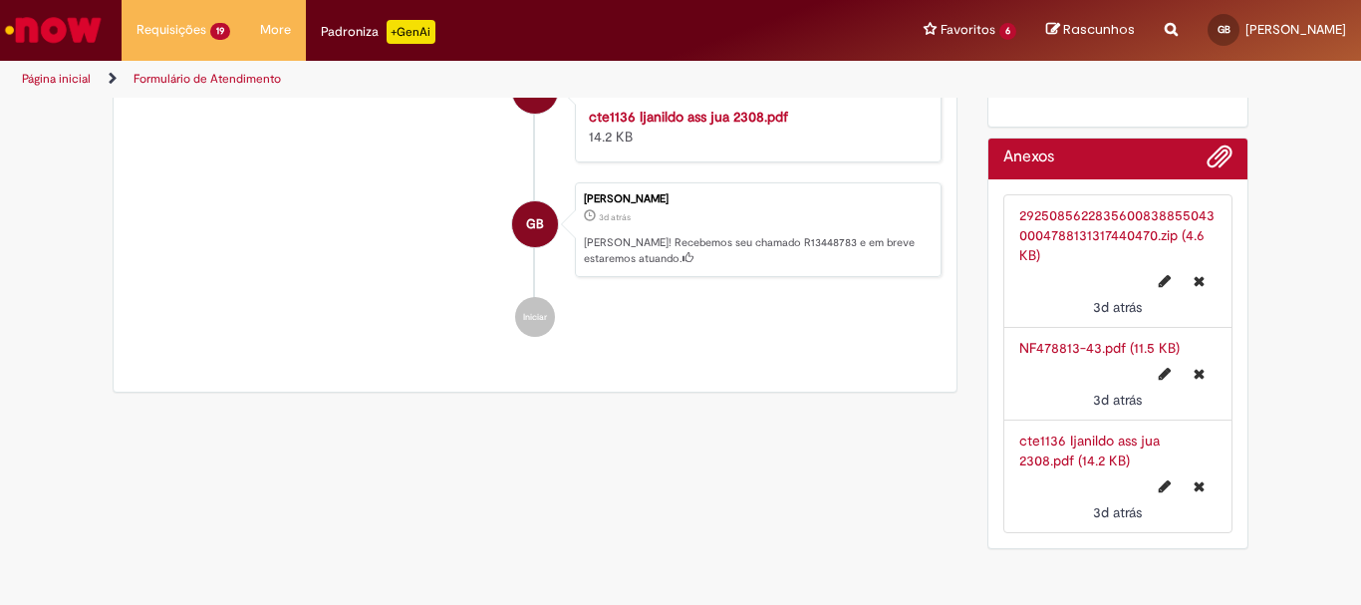
scroll to position [1068, 0]
